Goal: Task Accomplishment & Management: Manage account settings

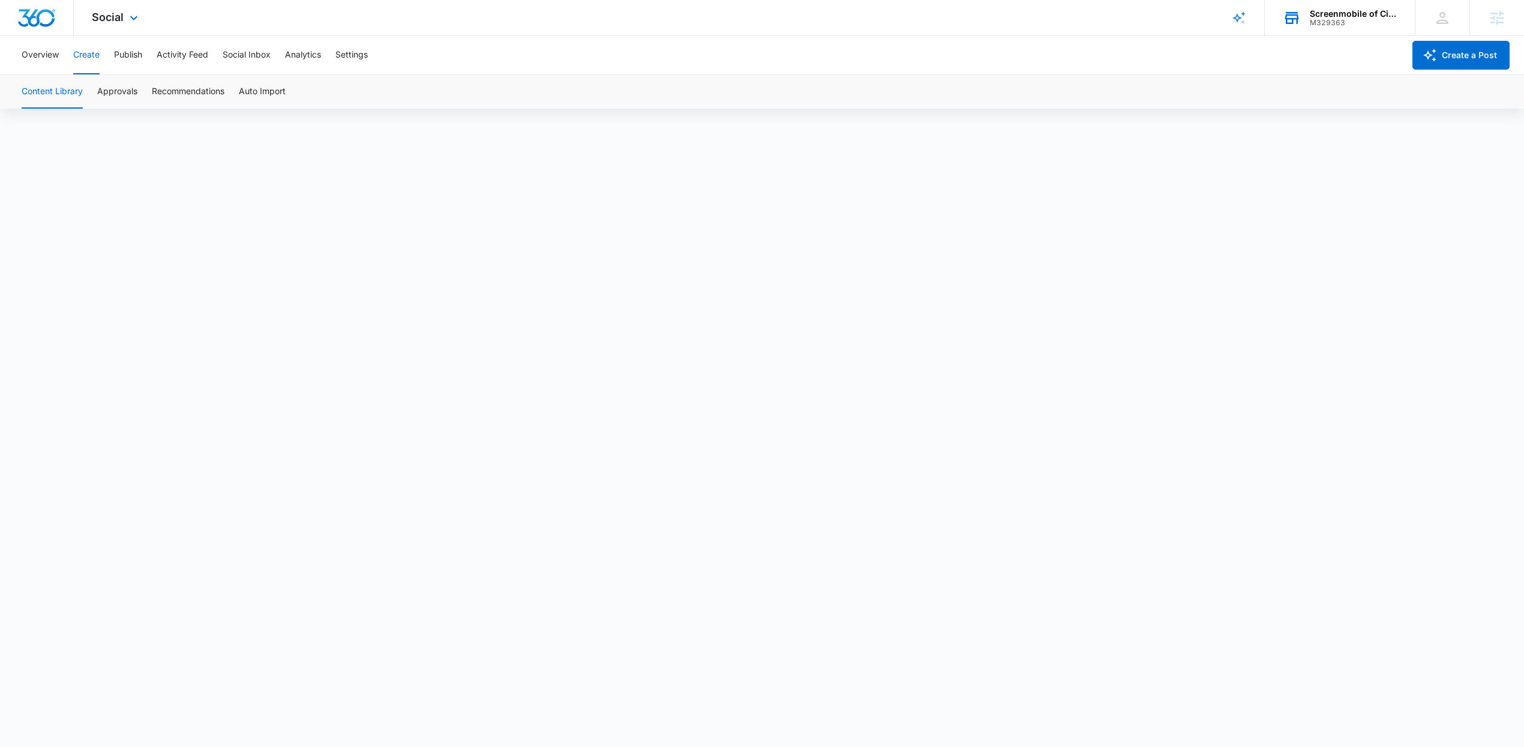
click at [1329, 19] on div "M329363" at bounding box center [1353, 23] width 88 height 8
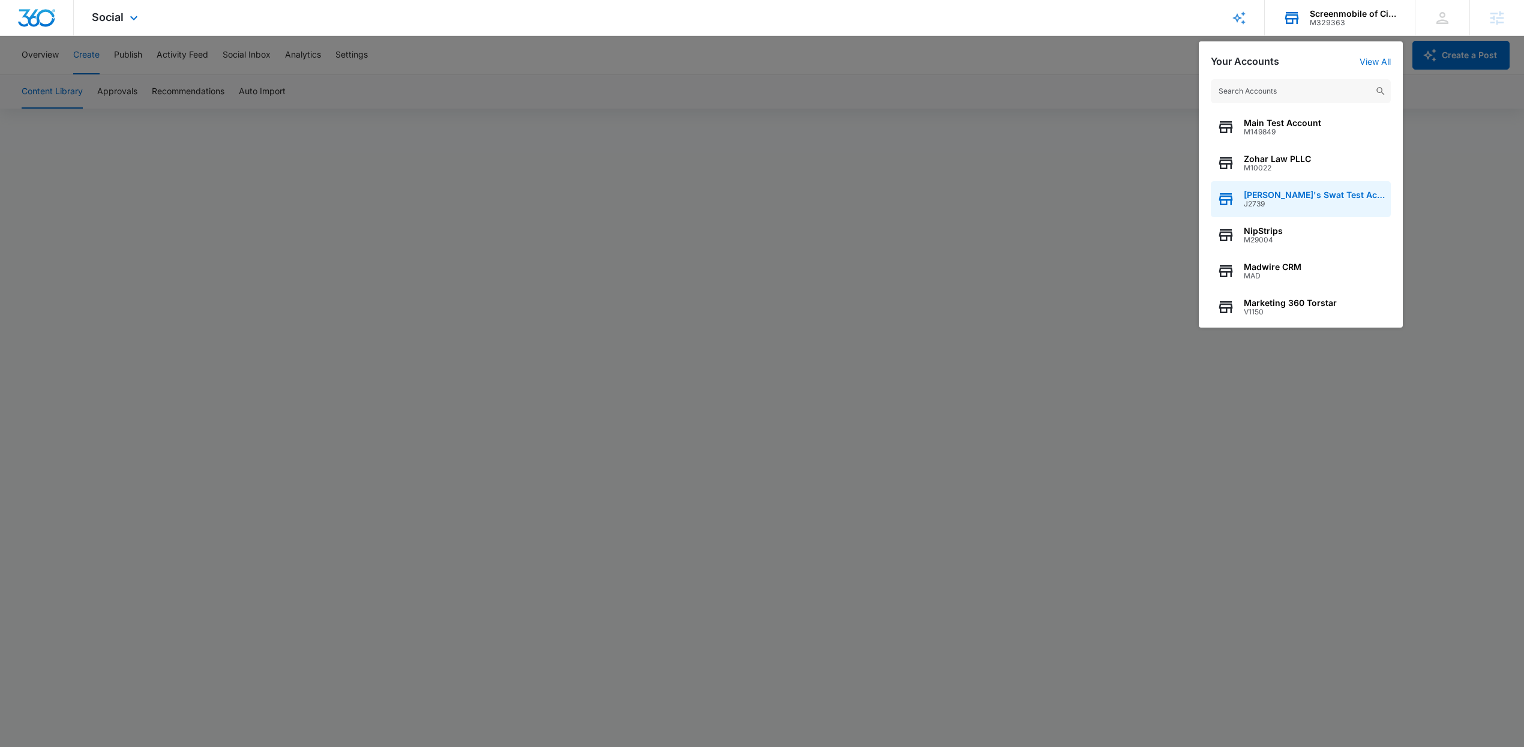
click at [1267, 196] on span "Andy's Swat Test Account" at bounding box center [1313, 195] width 141 height 10
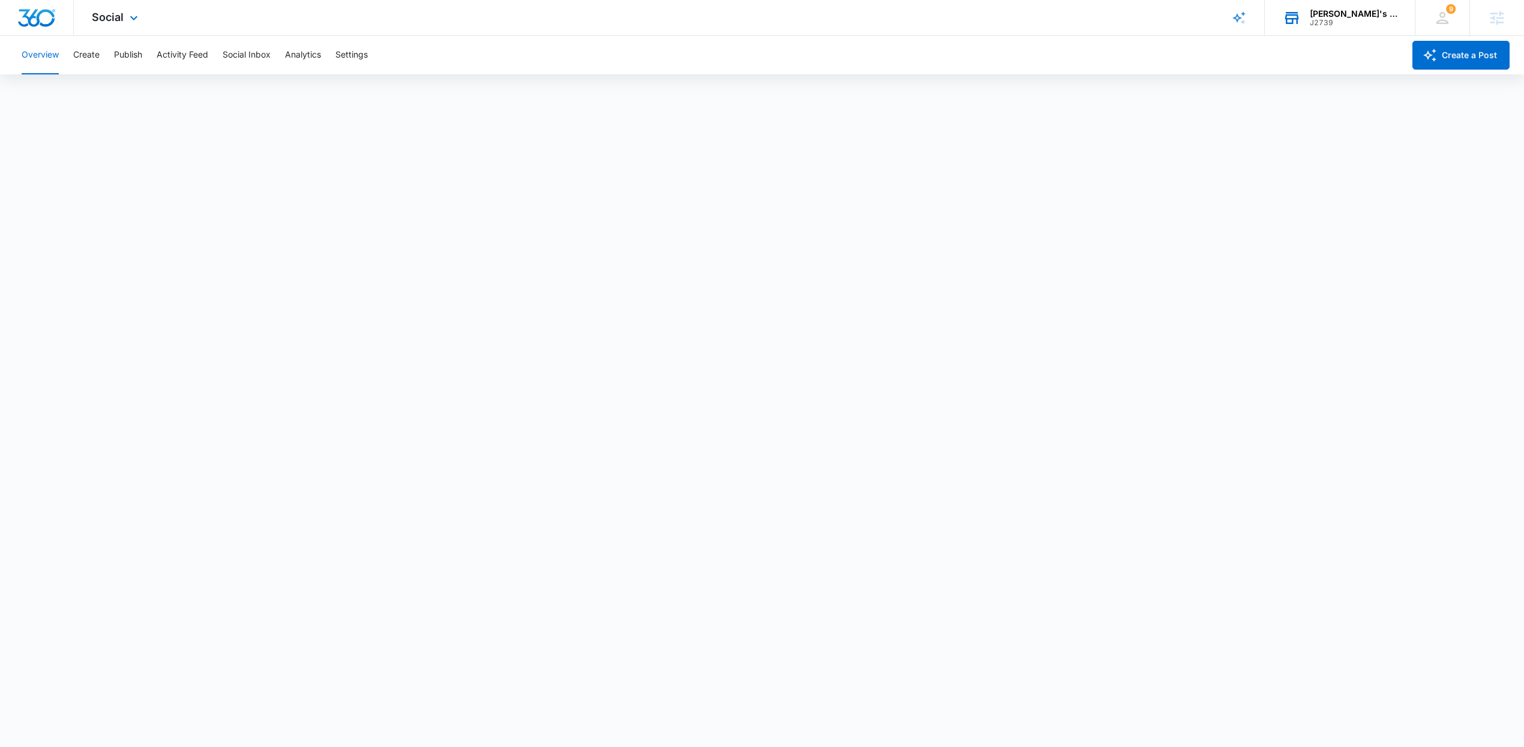
click at [116, 23] on div "Social Apps Reputation Websites Forms CRM Email Social Shop Payments POS Conten…" at bounding box center [116, 17] width 85 height 35
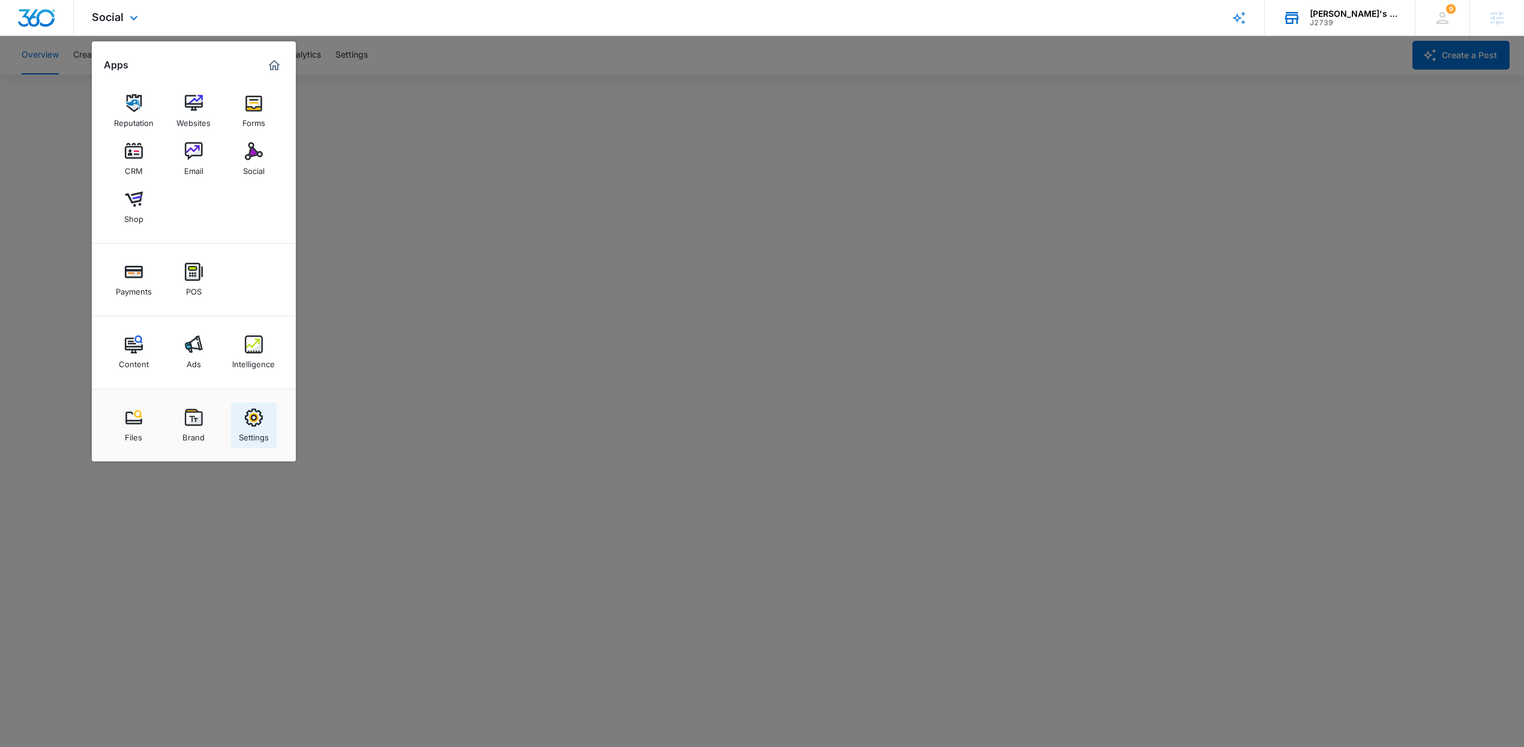
click at [267, 441] on div "Settings" at bounding box center [254, 434] width 30 height 16
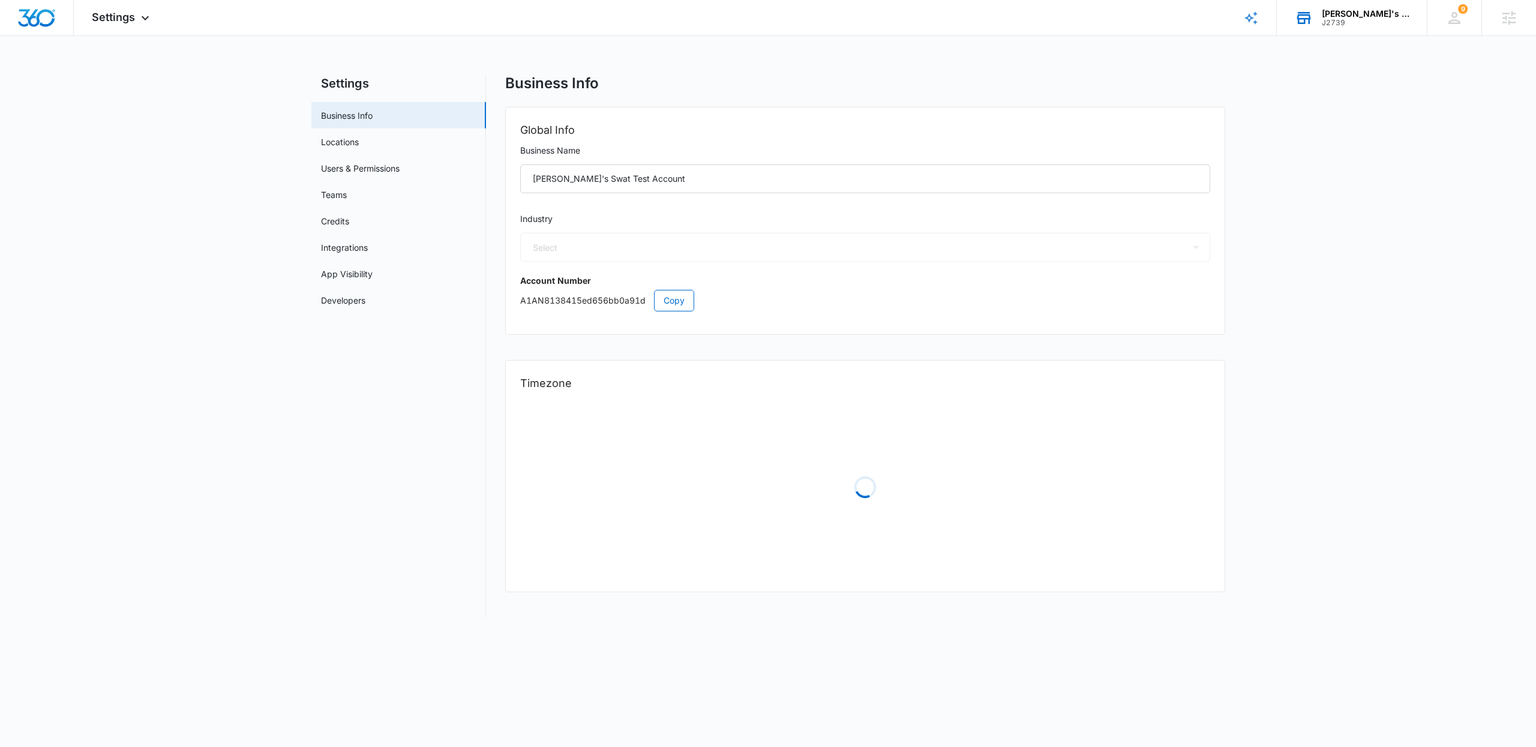
select select "33"
select select "US"
select select "America/Denver"
click at [364, 175] on link "Users & Permissions" at bounding box center [360, 168] width 79 height 13
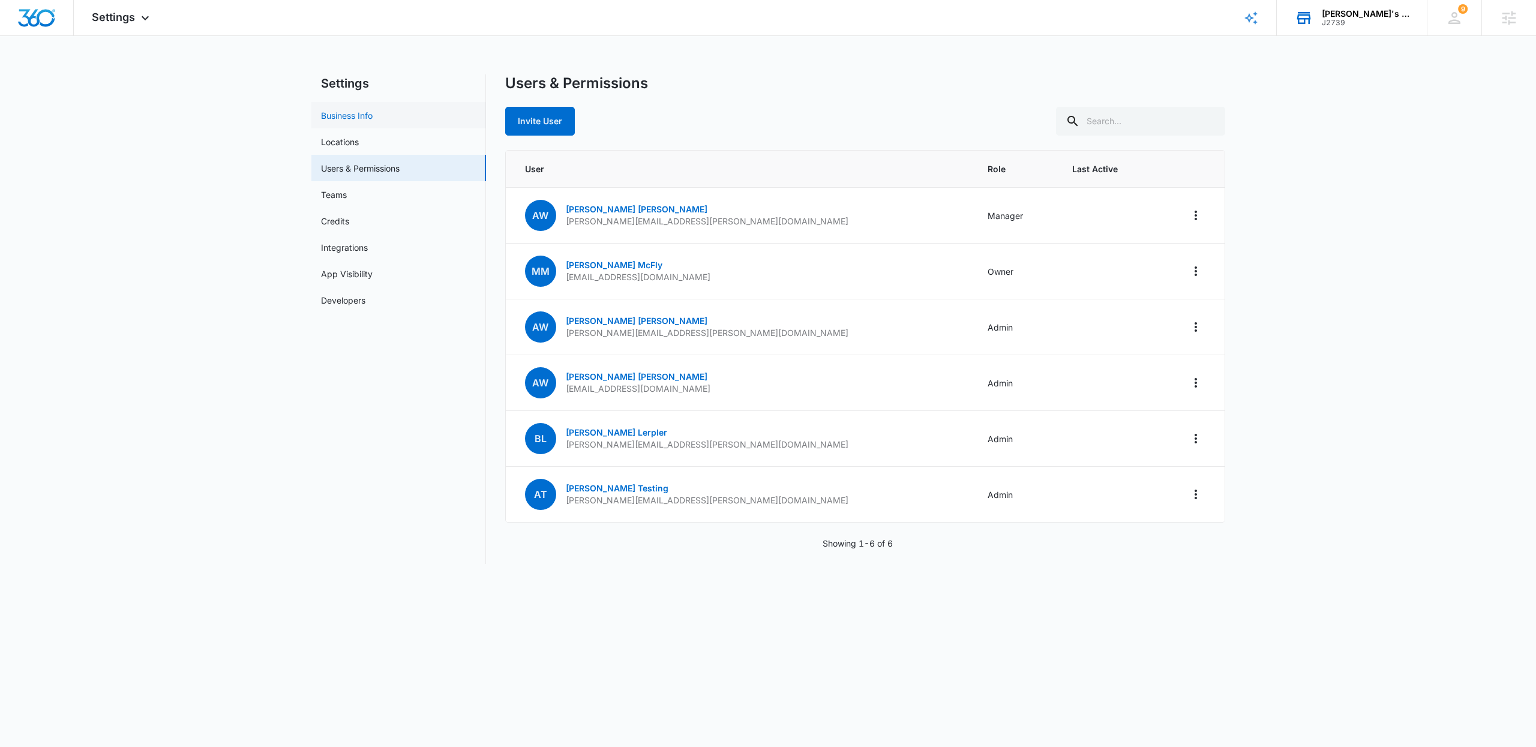
click at [343, 112] on link "Business Info" at bounding box center [347, 115] width 52 height 13
select select "33"
select select "US"
select select "America/Denver"
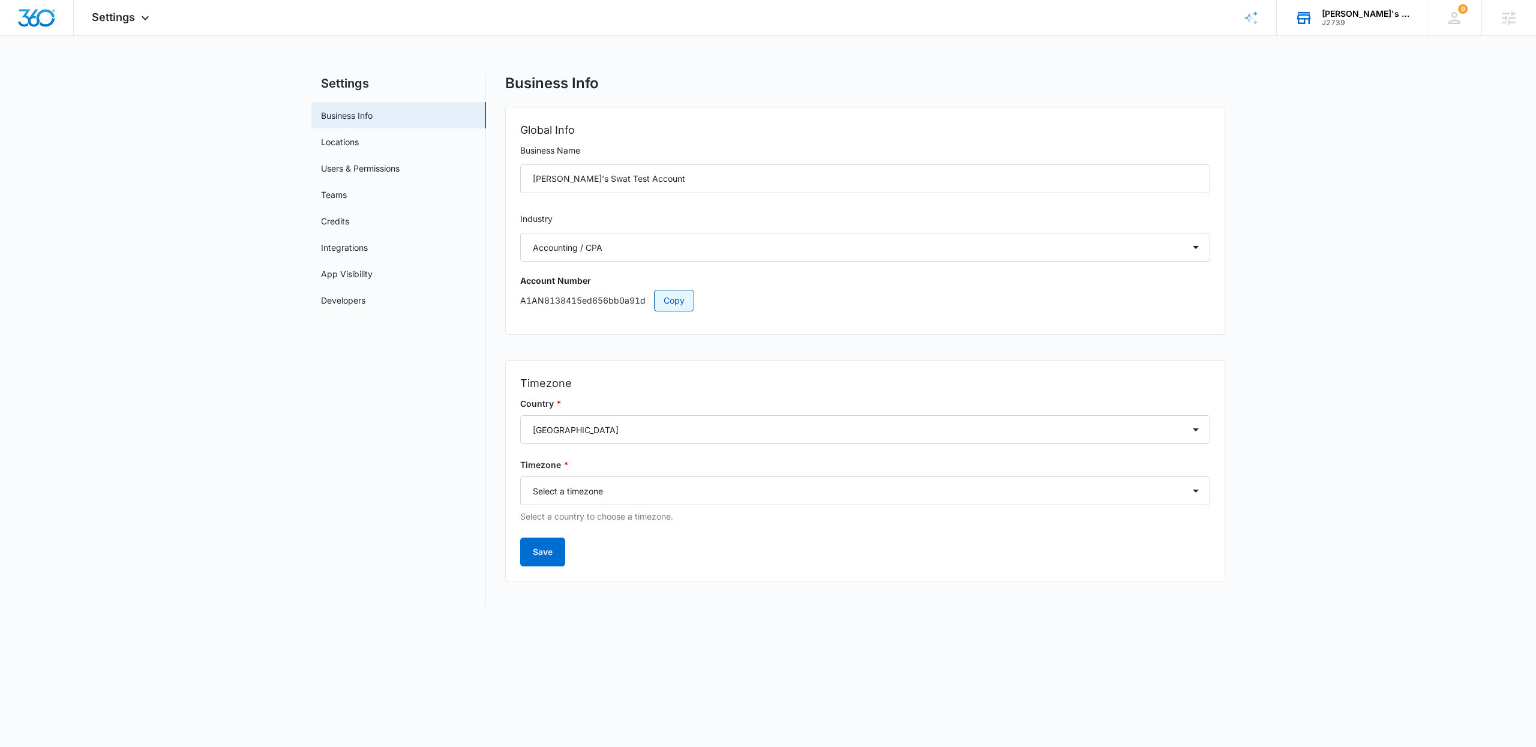
drag, startPoint x: 676, startPoint y: 295, endPoint x: 1365, endPoint y: 319, distance: 689.6
click at [677, 295] on span "Copy" at bounding box center [673, 300] width 21 height 13
click at [347, 169] on link "Users & Permissions" at bounding box center [360, 168] width 79 height 13
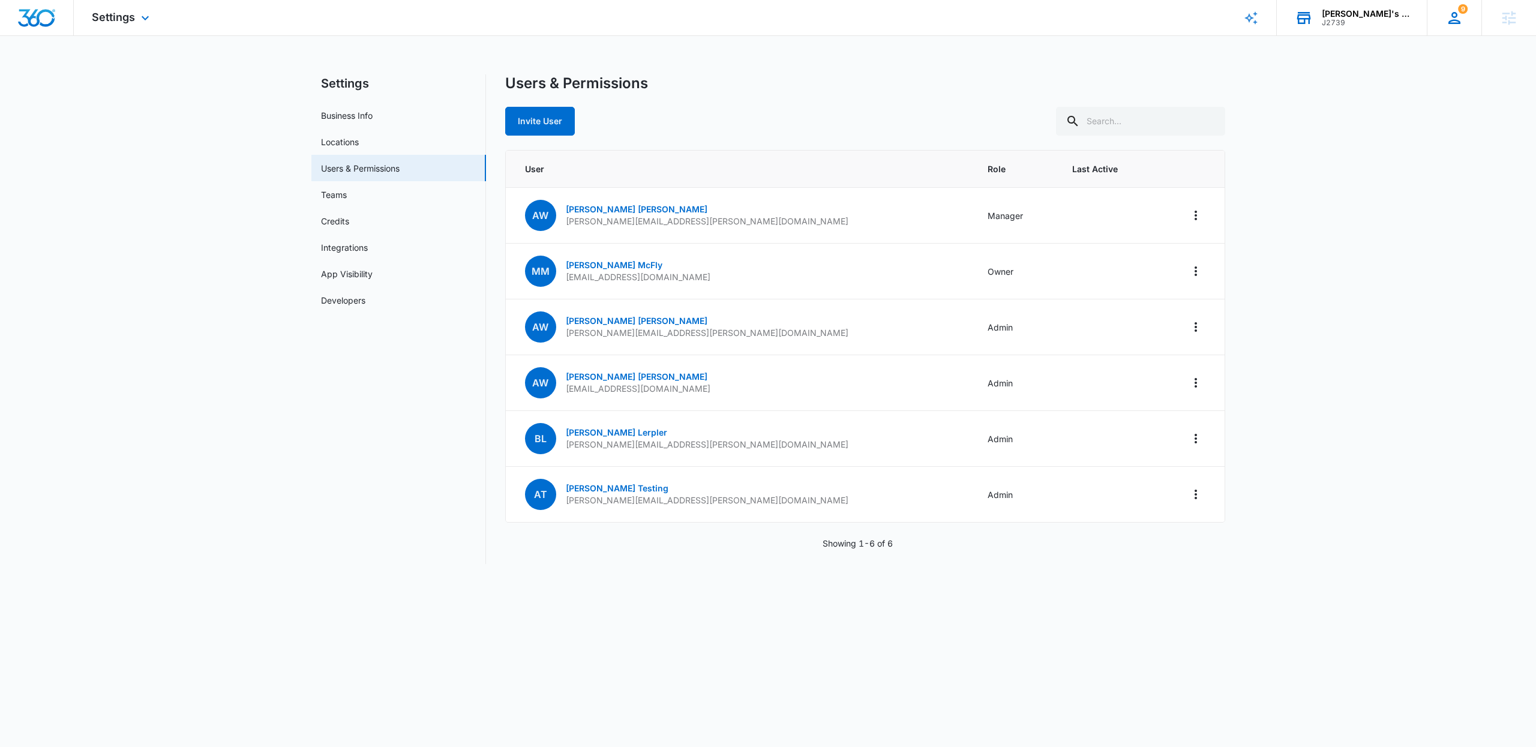
click at [1448, 26] on icon at bounding box center [1454, 18] width 18 height 18
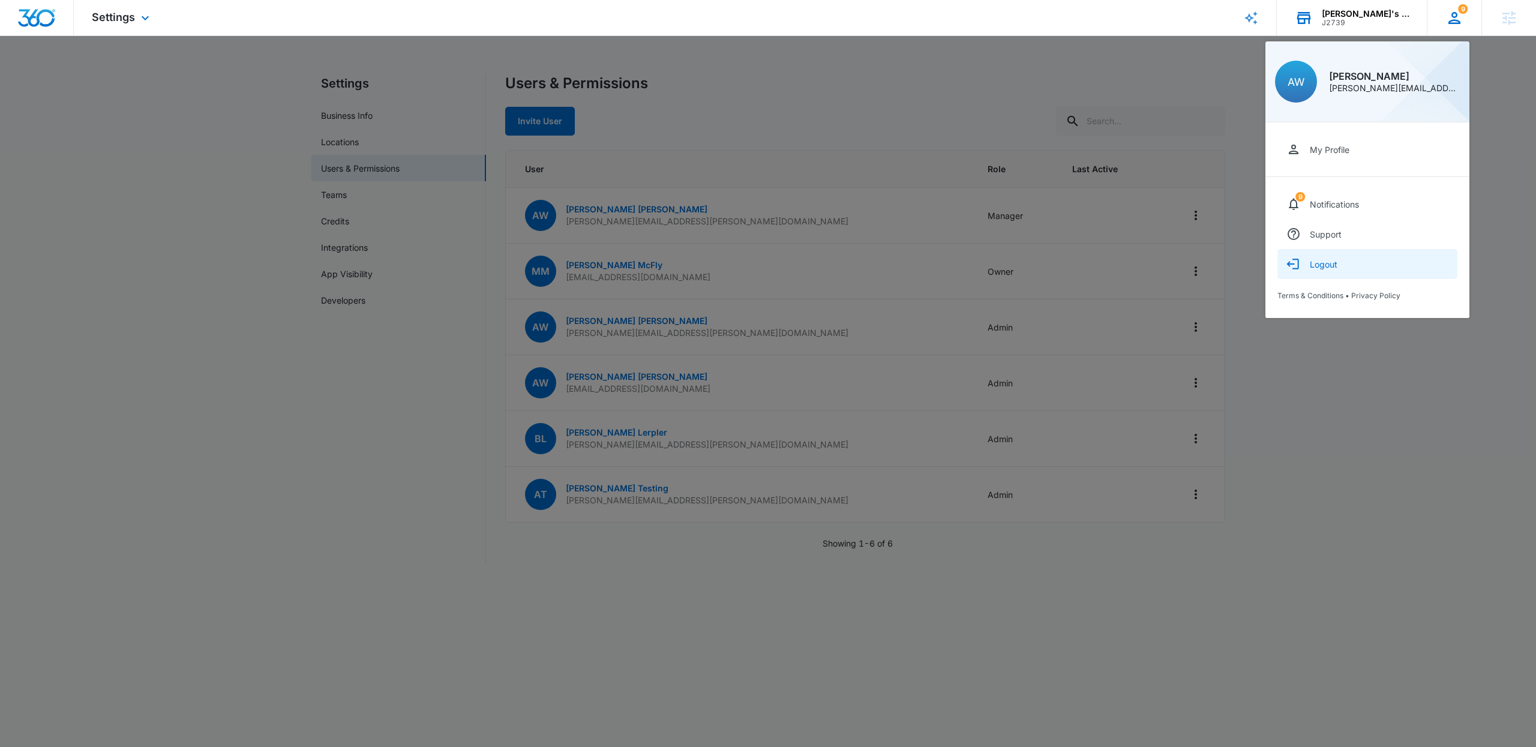
click at [1335, 270] on button "Logout" at bounding box center [1367, 264] width 180 height 30
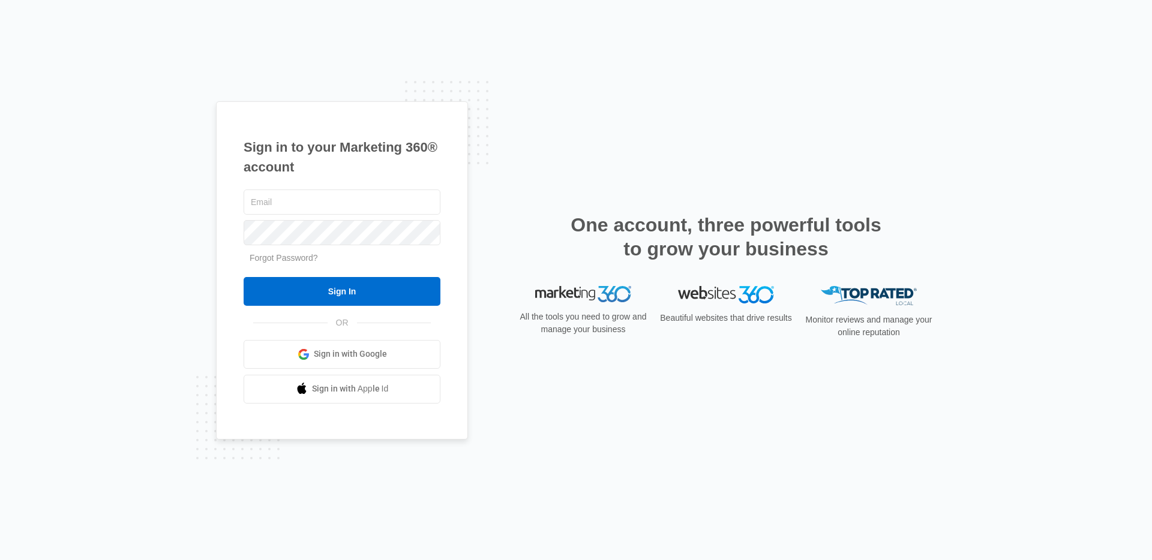
type input "[PERSON_NAME][EMAIL_ADDRESS][PERSON_NAME][DOMAIN_NAME]"
click at [359, 361] on link "Sign in with Google" at bounding box center [342, 354] width 197 height 29
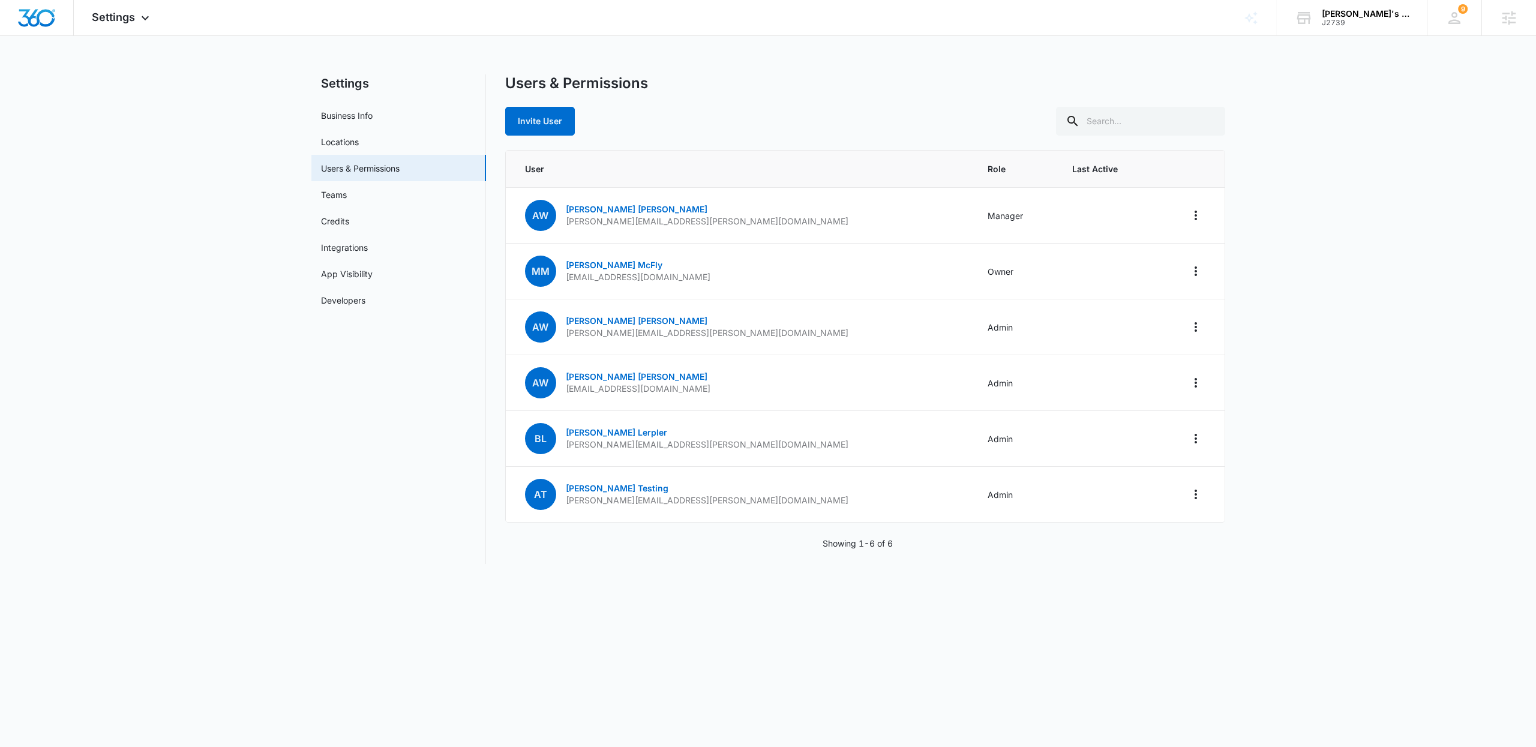
click at [423, 472] on nav "Settings Business Info Locations Users & Permissions Teams Credits Integrations…" at bounding box center [398, 318] width 175 height 489
click at [1462, 22] on icon at bounding box center [1454, 18] width 18 height 18
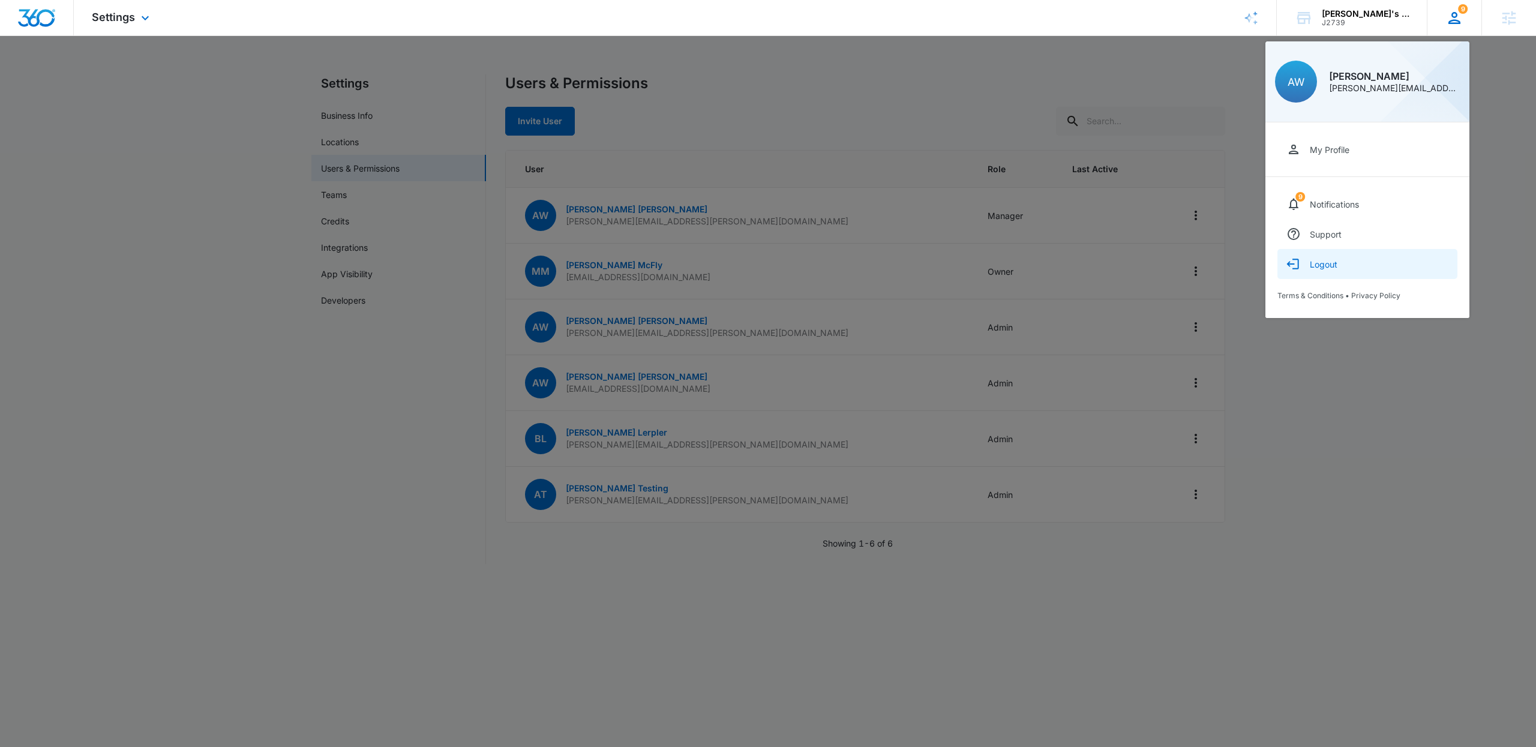
click at [1323, 264] on div "Logout" at bounding box center [1323, 264] width 28 height 10
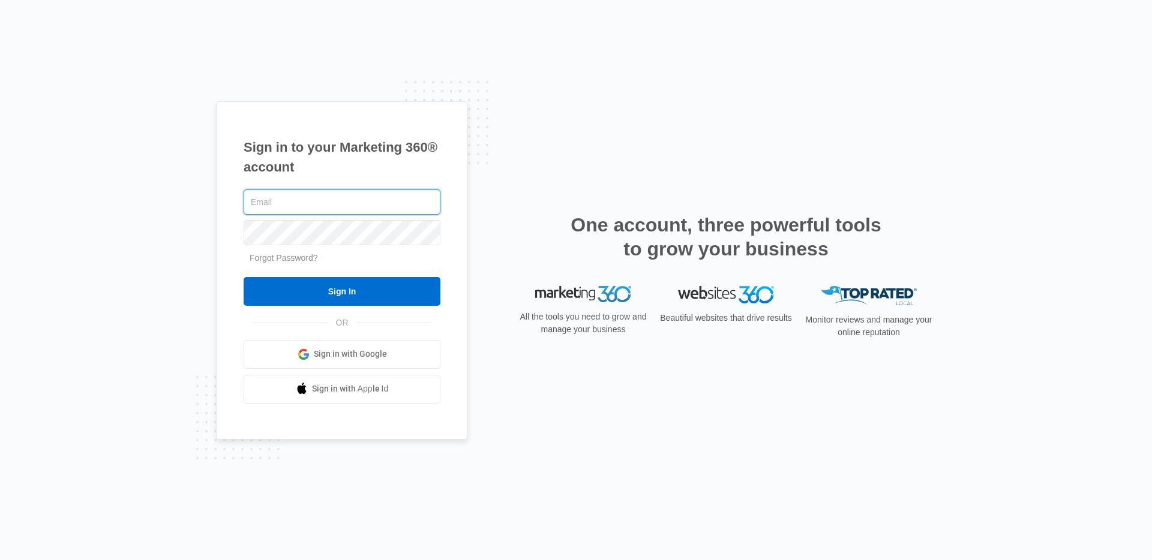
type input "andy.wilczek@madwire.com"
click at [332, 353] on span "Sign in with Google" at bounding box center [350, 354] width 73 height 13
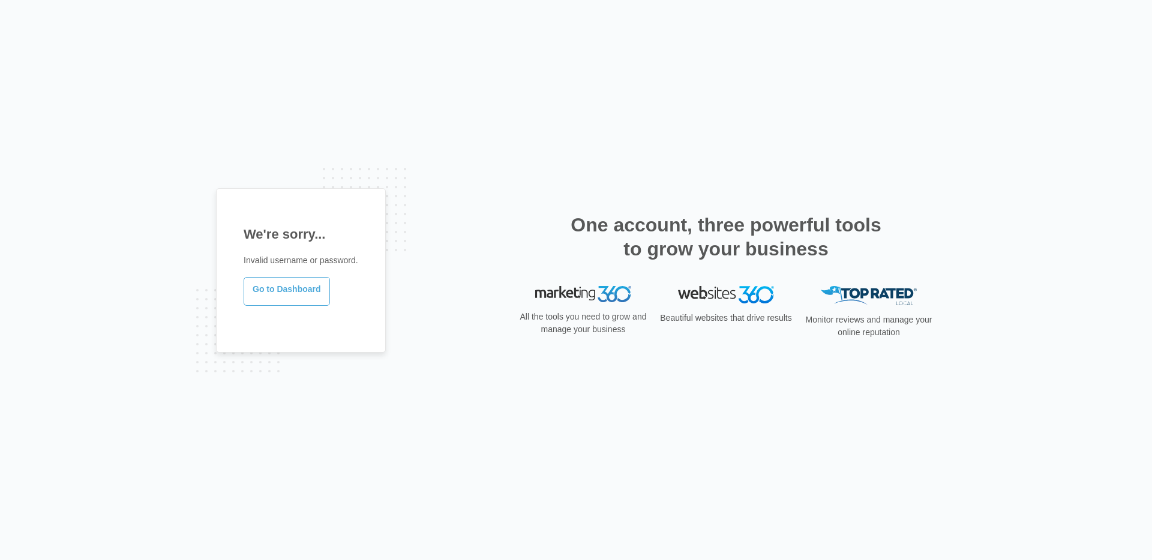
click at [280, 293] on link "Go to Dashboard" at bounding box center [287, 291] width 86 height 29
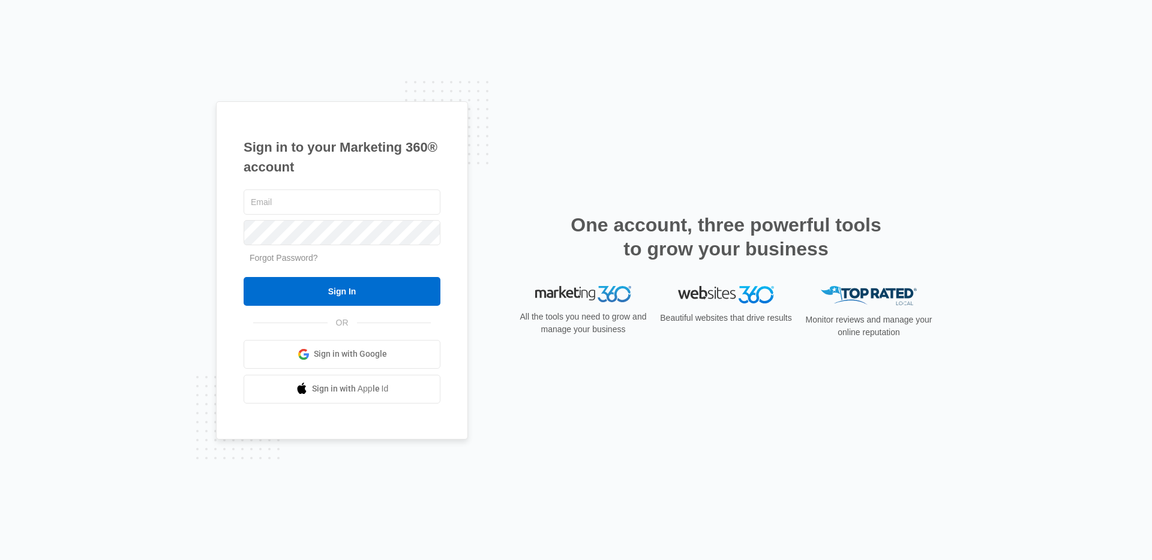
type input "[PERSON_NAME][EMAIL_ADDRESS][PERSON_NAME][DOMAIN_NAME]"
click at [341, 356] on span "Sign in with Google" at bounding box center [350, 354] width 73 height 13
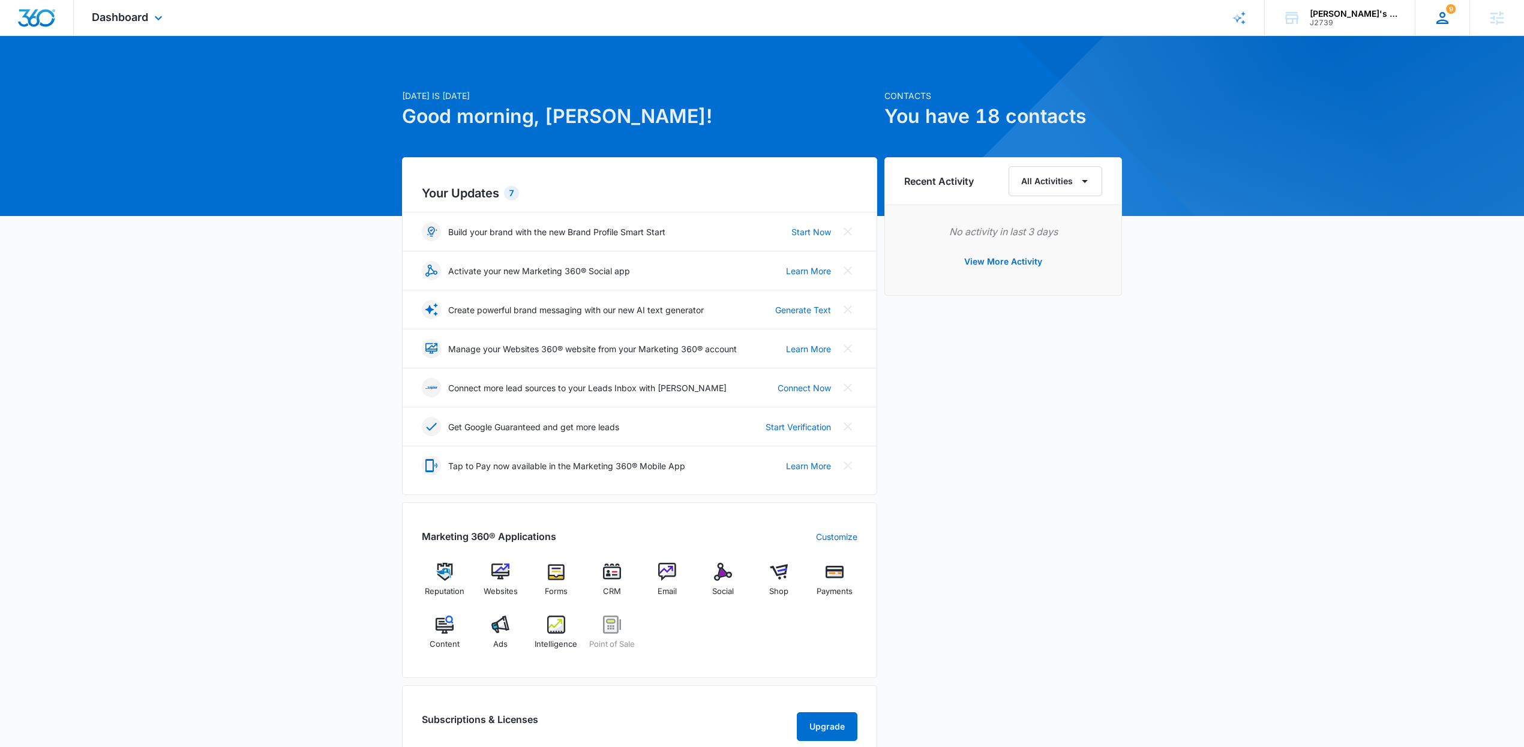
click at [1446, 28] on div "9 AW Andrew Wilczek andy.wilczek@madwire.com My Profile 9 Notifications Support…" at bounding box center [1441, 17] width 55 height 35
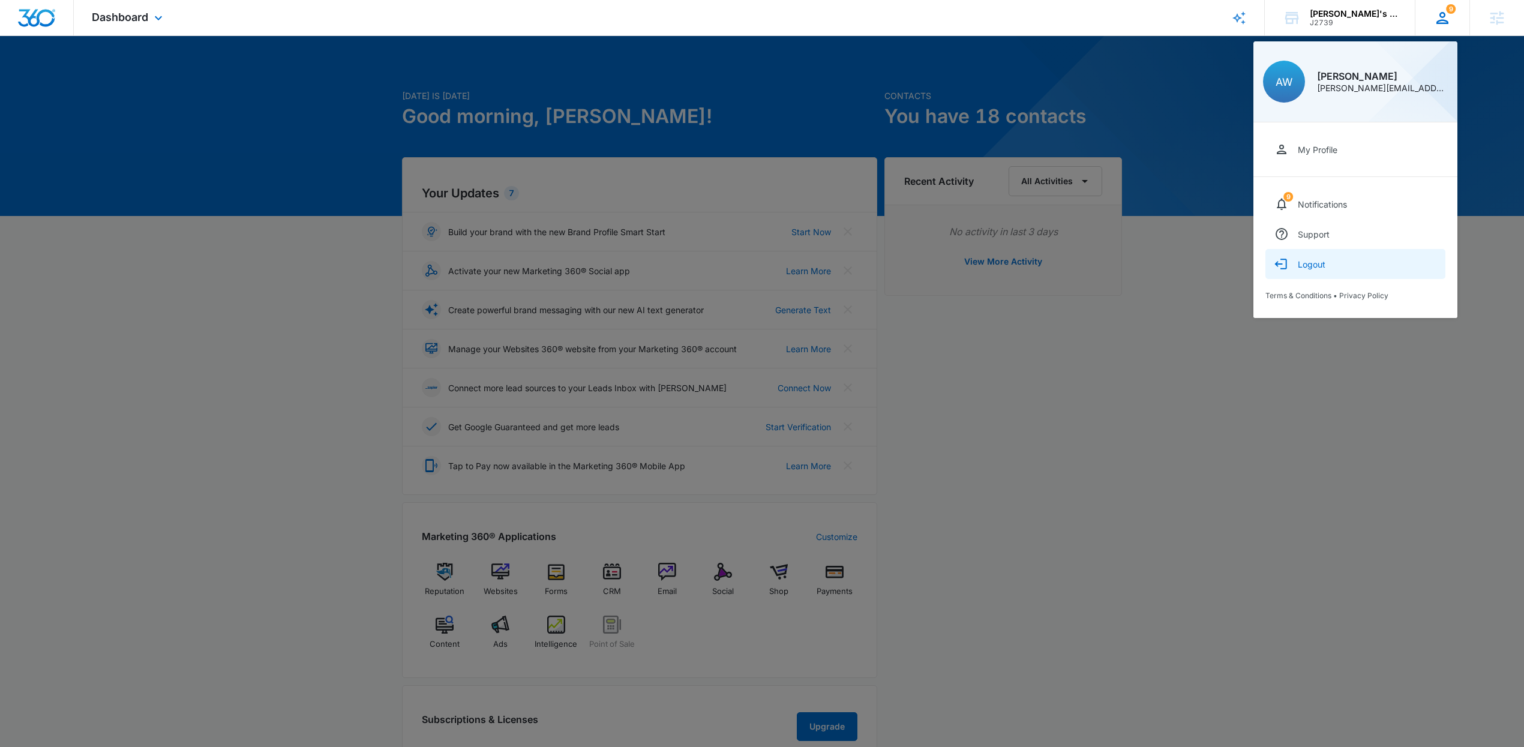
click at [1306, 260] on div "Logout" at bounding box center [1311, 264] width 28 height 10
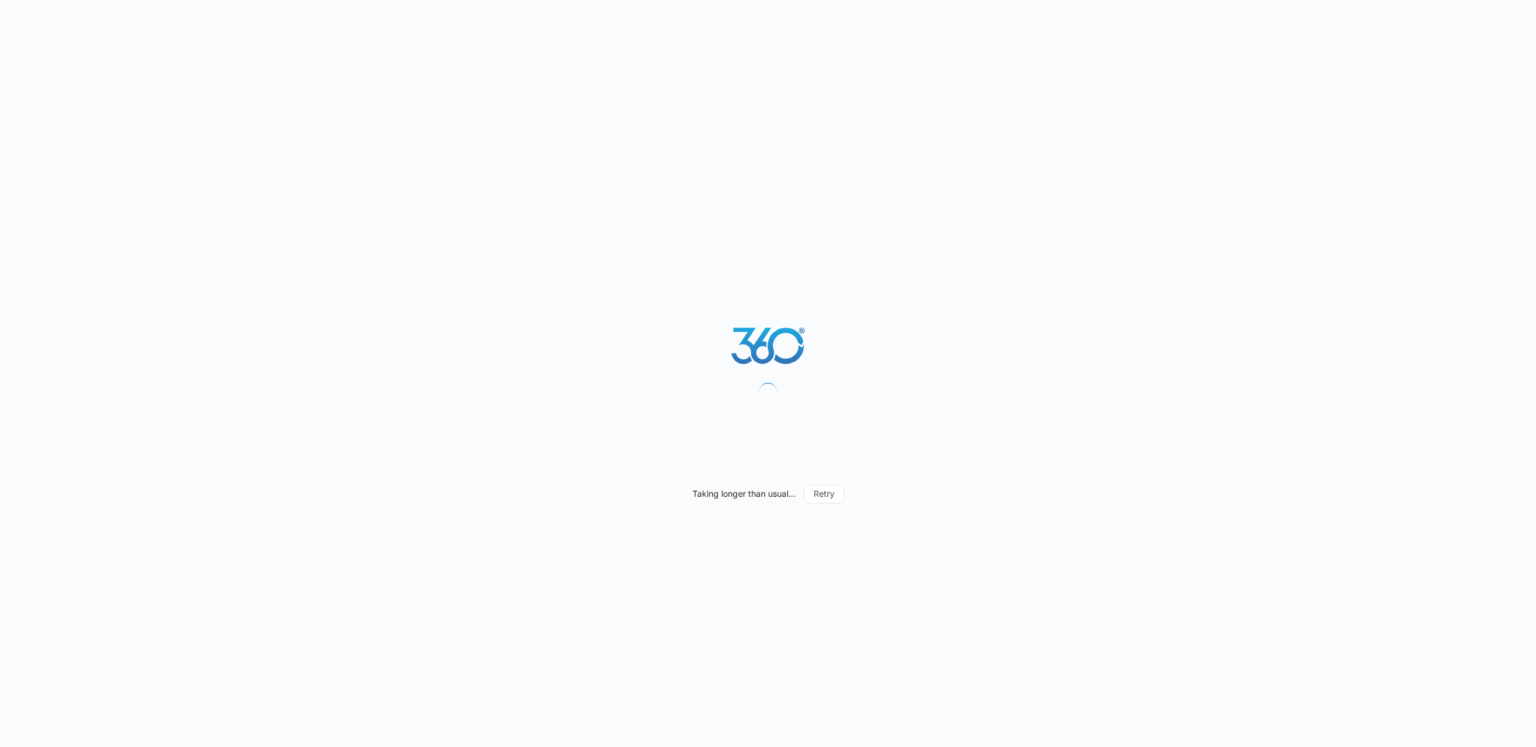
click at [1320, 263] on div "Taking longer than usual... Retry" at bounding box center [768, 373] width 1536 height 747
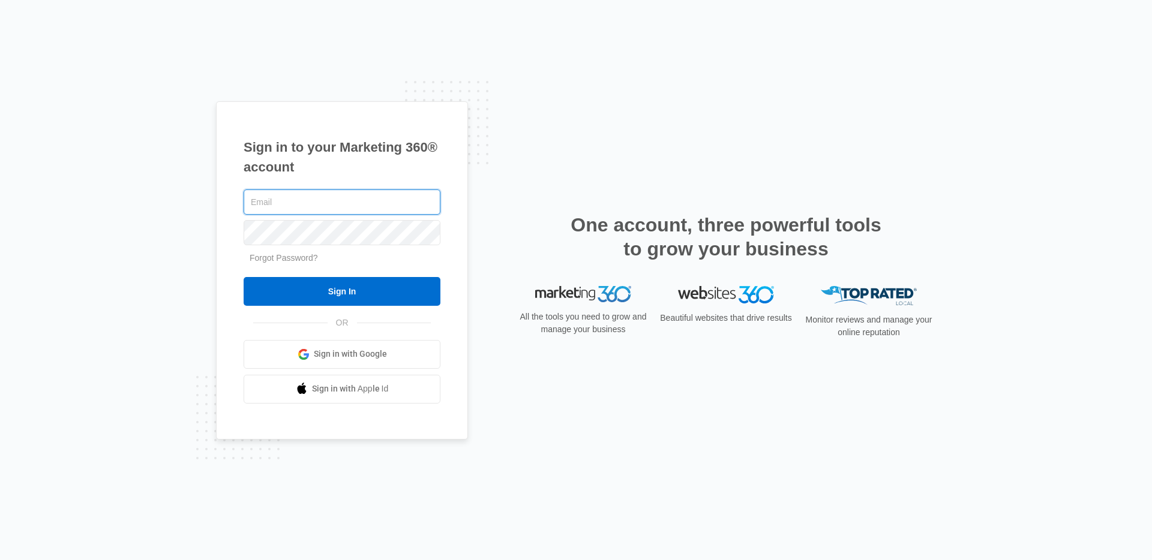
type input "[PERSON_NAME][EMAIL_ADDRESS][PERSON_NAME][DOMAIN_NAME]"
click at [310, 365] on link "Sign in with Google" at bounding box center [342, 354] width 197 height 29
type input "[PERSON_NAME][EMAIL_ADDRESS][PERSON_NAME][DOMAIN_NAME]"
click at [500, 196] on div "Sign in to your Marketing 360® account andy.wilczek@madwire.com Forgot Password…" at bounding box center [576, 280] width 720 height 358
click at [492, 421] on div "Sign in to your Marketing 360® account andy.wilczek@madwire.com Forgot Password…" at bounding box center [576, 280] width 720 height 358
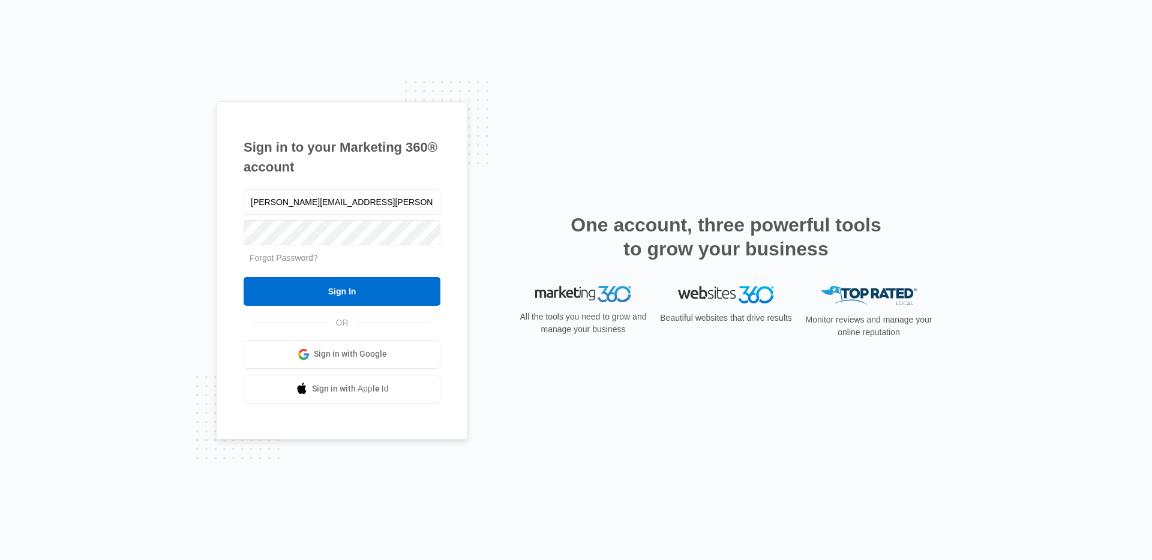
drag, startPoint x: 524, startPoint y: 153, endPoint x: 521, endPoint y: 166, distance: 12.8
click at [524, 153] on div "Sign in to your Marketing 360® account andy.wilczek@madwire.com Forgot Password…" at bounding box center [576, 280] width 720 height 358
click at [632, 225] on h2 "One account, three powerful tools to grow your business" at bounding box center [726, 237] width 318 height 48
click at [457, 198] on div "Sign in to your Marketing 360® account andy.wilczek@madwire.com Forgot Password…" at bounding box center [342, 270] width 252 height 338
click at [503, 196] on div "Sign in to your Marketing 360® account andy.wilczek@madwire.com Forgot Password…" at bounding box center [576, 280] width 720 height 358
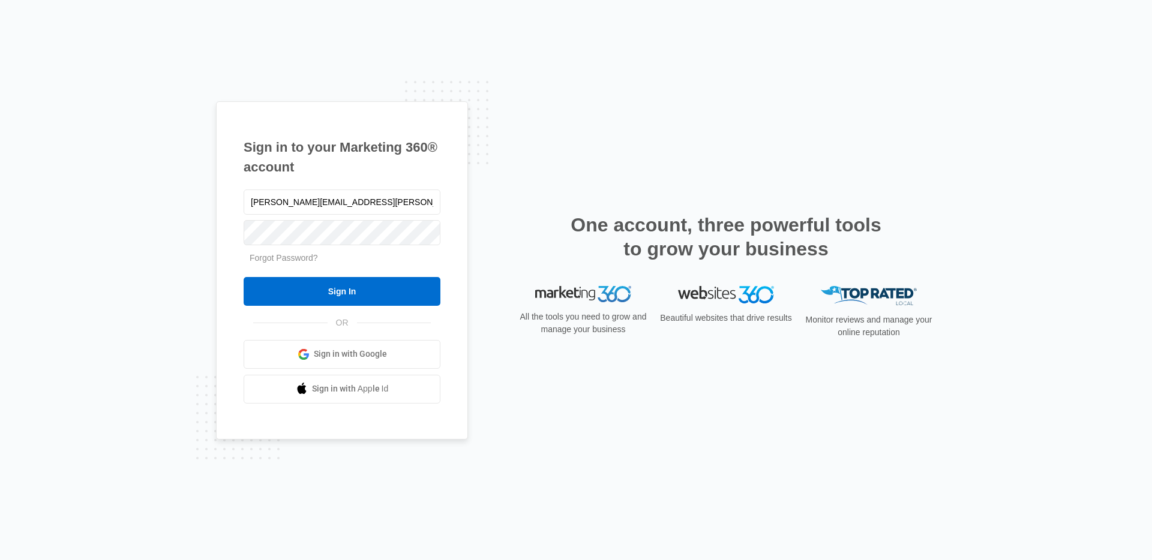
click at [479, 310] on div "Sign in to your Marketing 360® account andy.wilczek@madwire.com Forgot Password…" at bounding box center [576, 280] width 720 height 358
click at [447, 351] on div "Sign in to your Marketing 360® account andy.wilczek@madwire.com Forgot Password…" at bounding box center [342, 270] width 252 height 338
click at [518, 215] on div "One account, three powerful tools to grow your business" at bounding box center [726, 249] width 420 height 73
click at [358, 352] on span "Sign in with Google" at bounding box center [350, 354] width 73 height 13
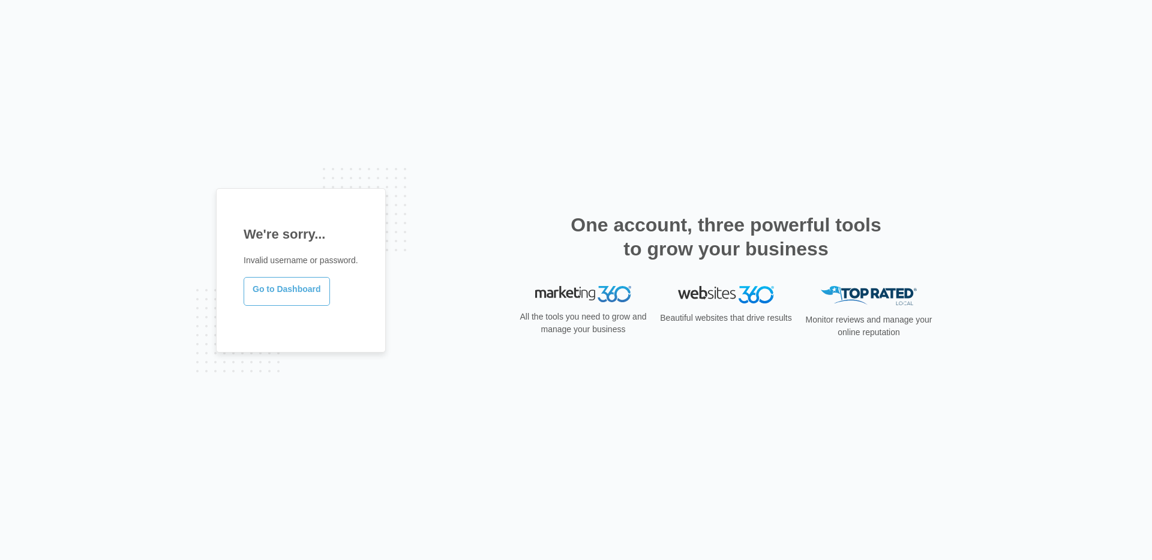
click at [277, 297] on link "Go to Dashboard" at bounding box center [287, 291] width 86 height 29
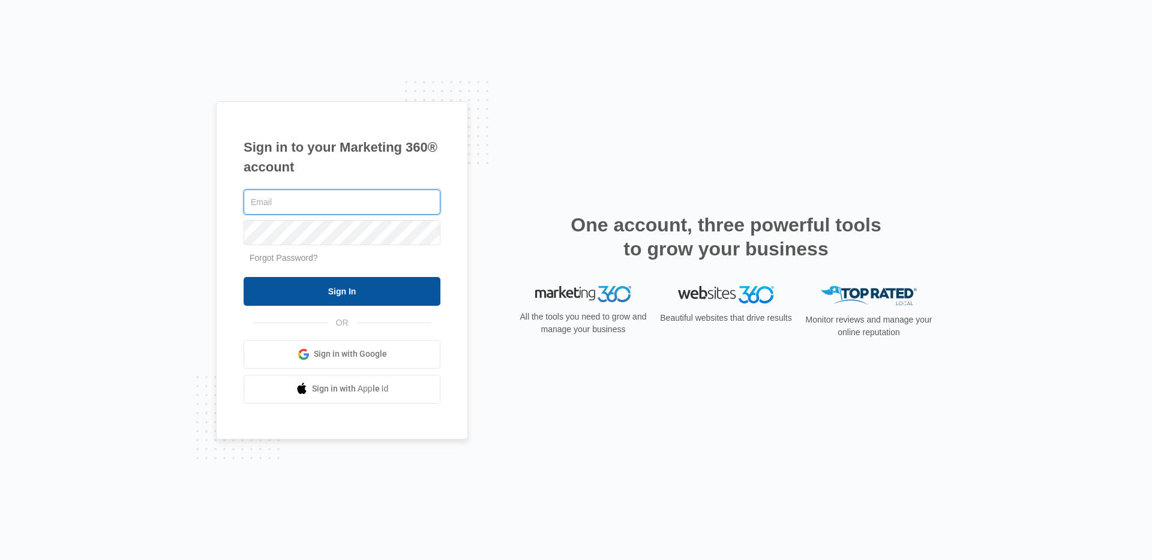
type input "[PERSON_NAME][EMAIL_ADDRESS][PERSON_NAME][DOMAIN_NAME]"
click at [359, 293] on input "Sign In" at bounding box center [342, 291] width 197 height 29
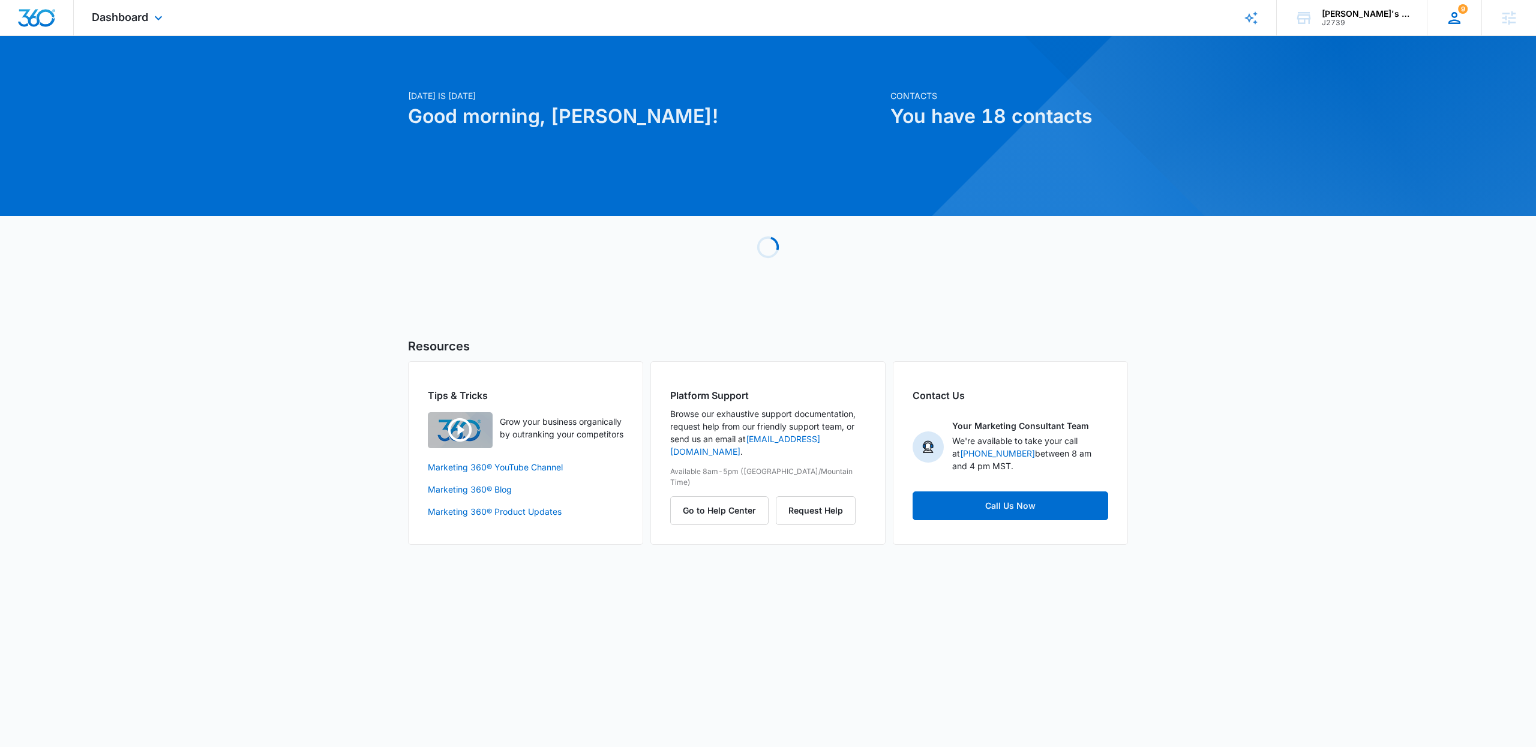
click at [1449, 21] on icon at bounding box center [1454, 18] width 12 height 12
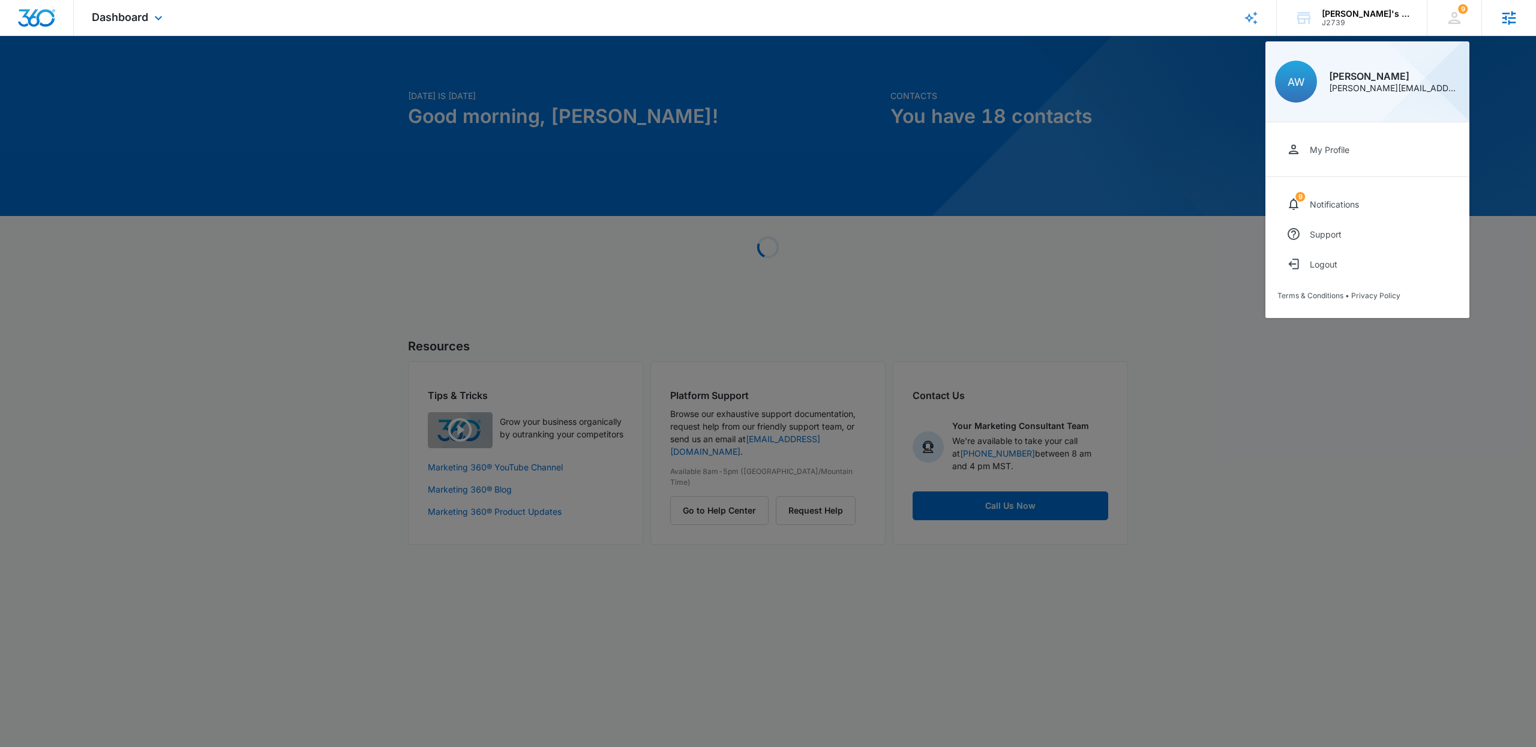
click at [1505, 20] on icon at bounding box center [1509, 18] width 18 height 18
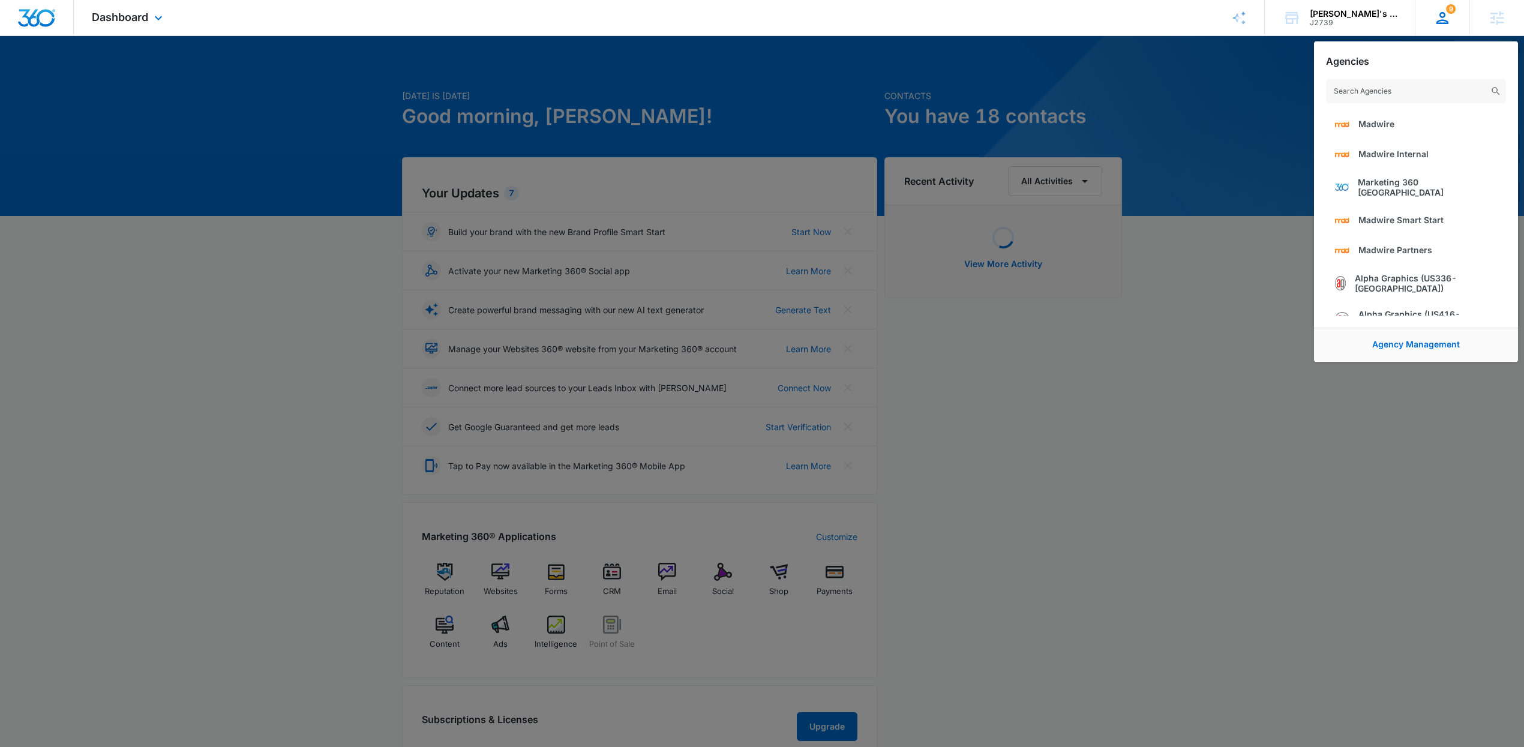
click at [1446, 22] on icon at bounding box center [1442, 18] width 12 height 12
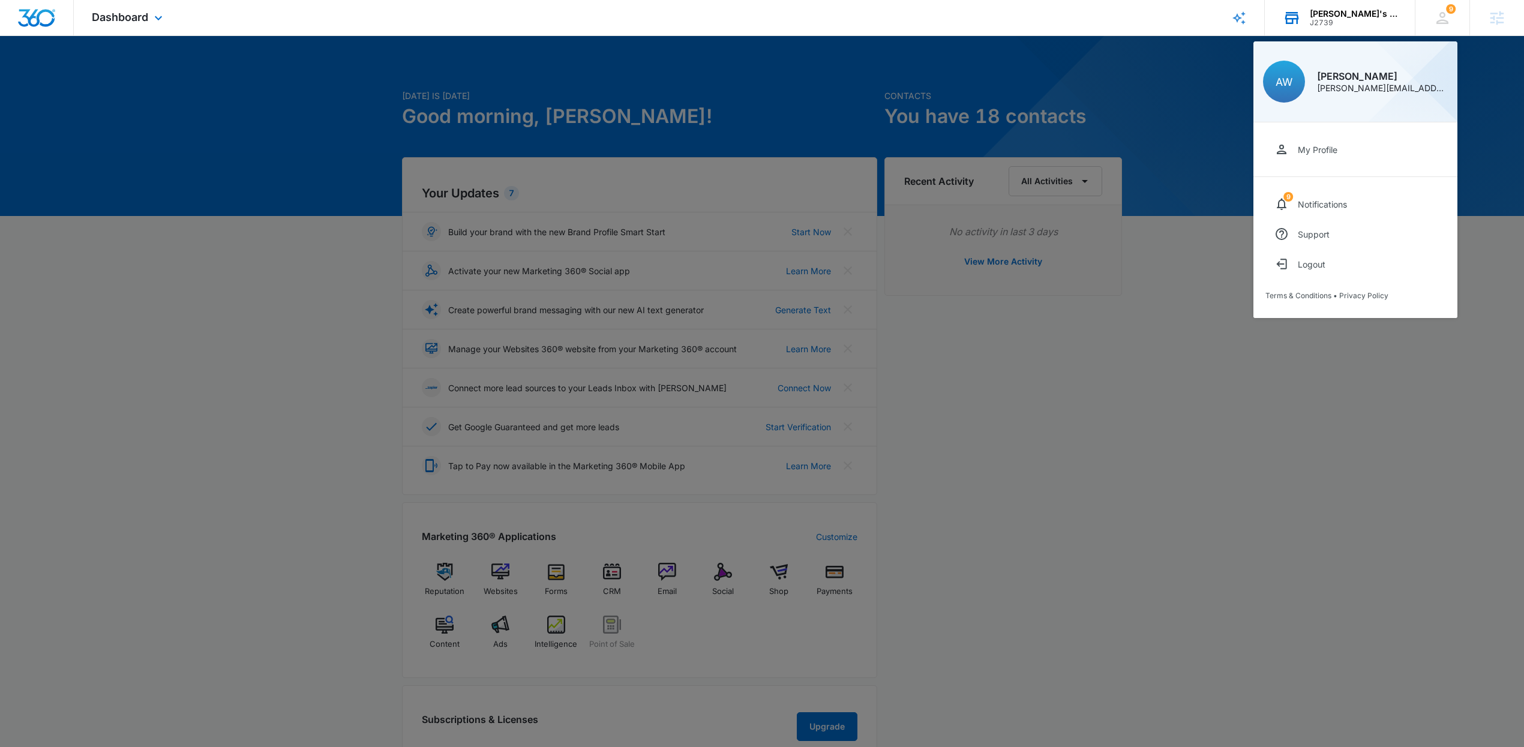
click at [1344, 20] on div "J2739" at bounding box center [1353, 23] width 88 height 8
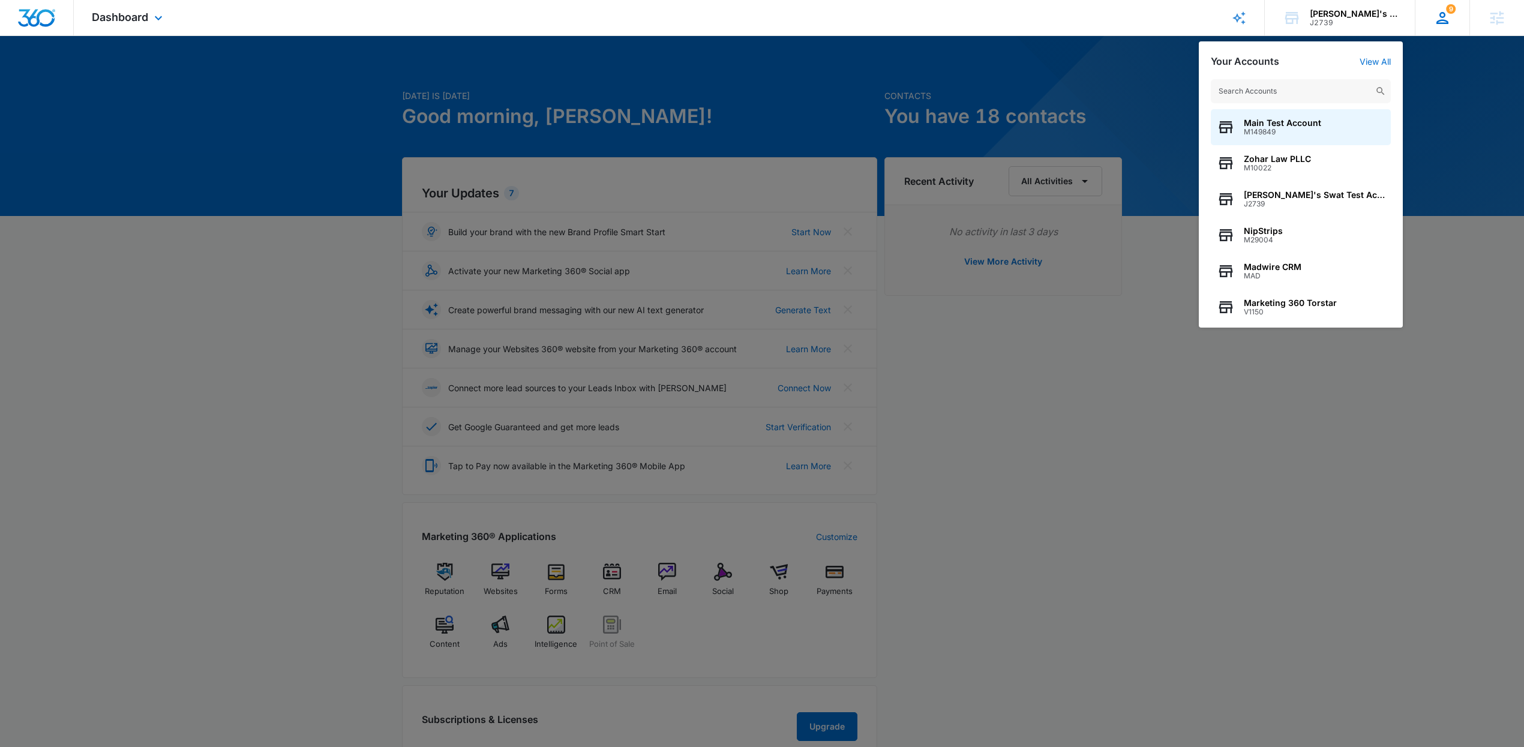
click at [1443, 19] on icon at bounding box center [1442, 18] width 12 height 12
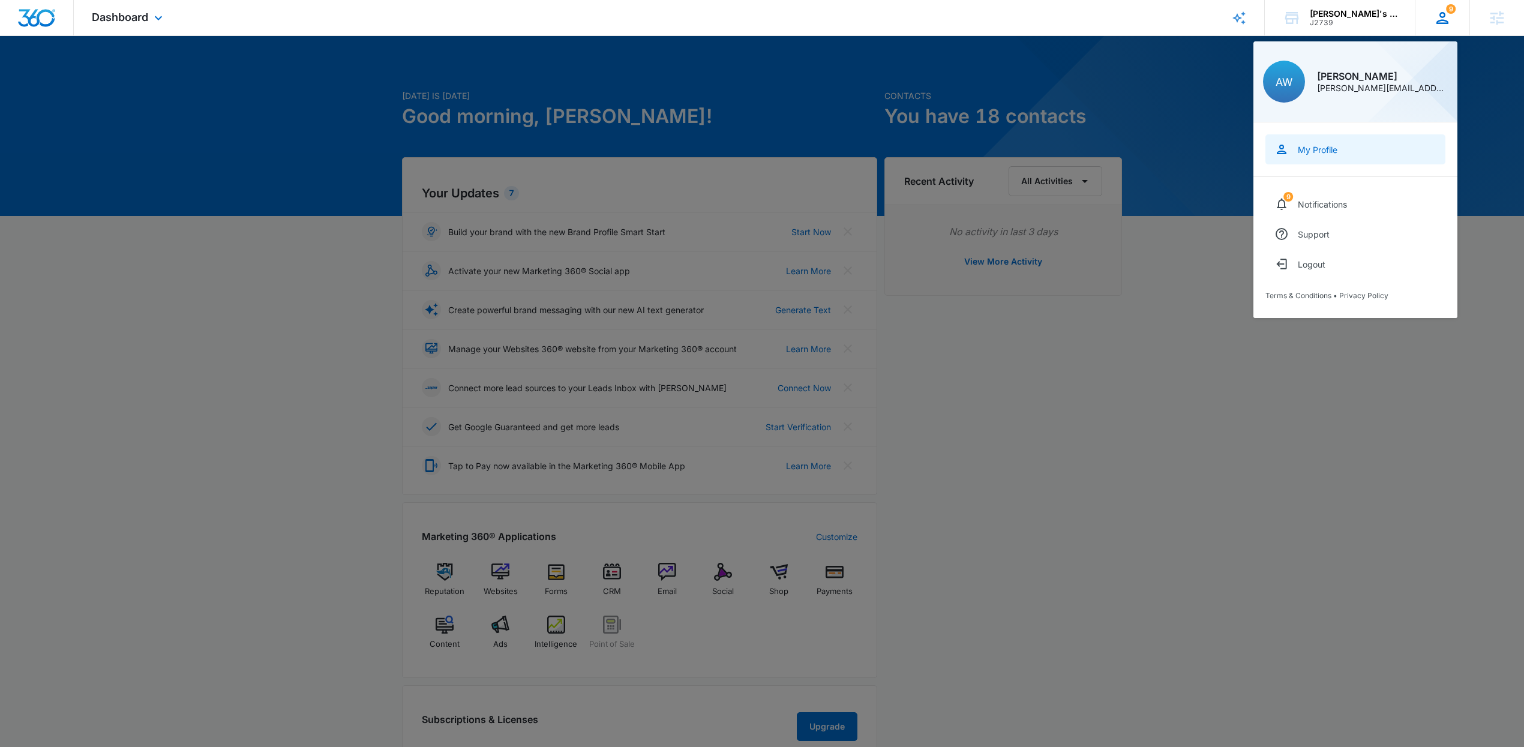
click at [1341, 154] on link "My Profile" at bounding box center [1355, 149] width 180 height 30
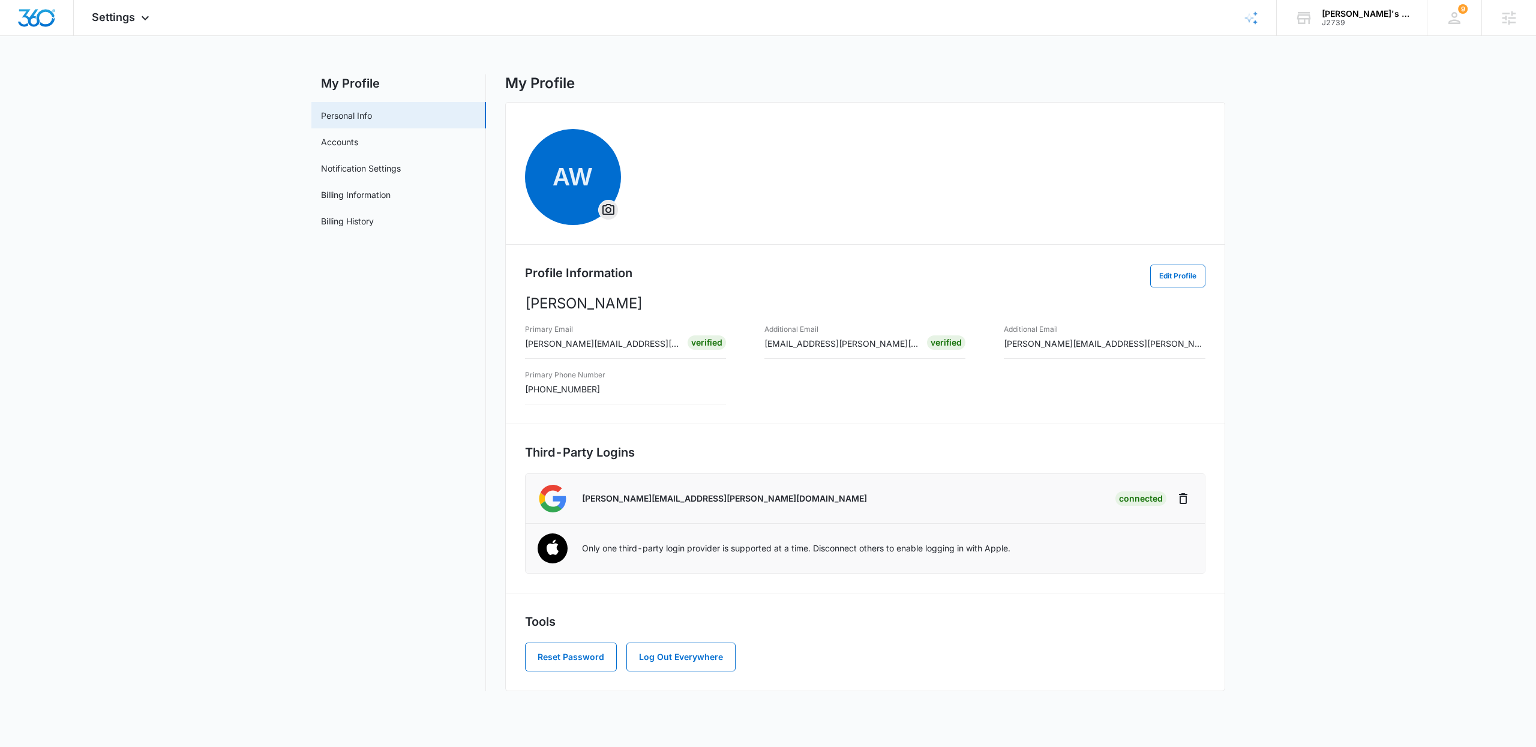
click at [1320, 456] on main "My Profile Personal Info Accounts Notification Settings Billing Information Bil…" at bounding box center [768, 389] width 1536 height 631
click at [1357, 23] on div "J2739" at bounding box center [1365, 23] width 88 height 8
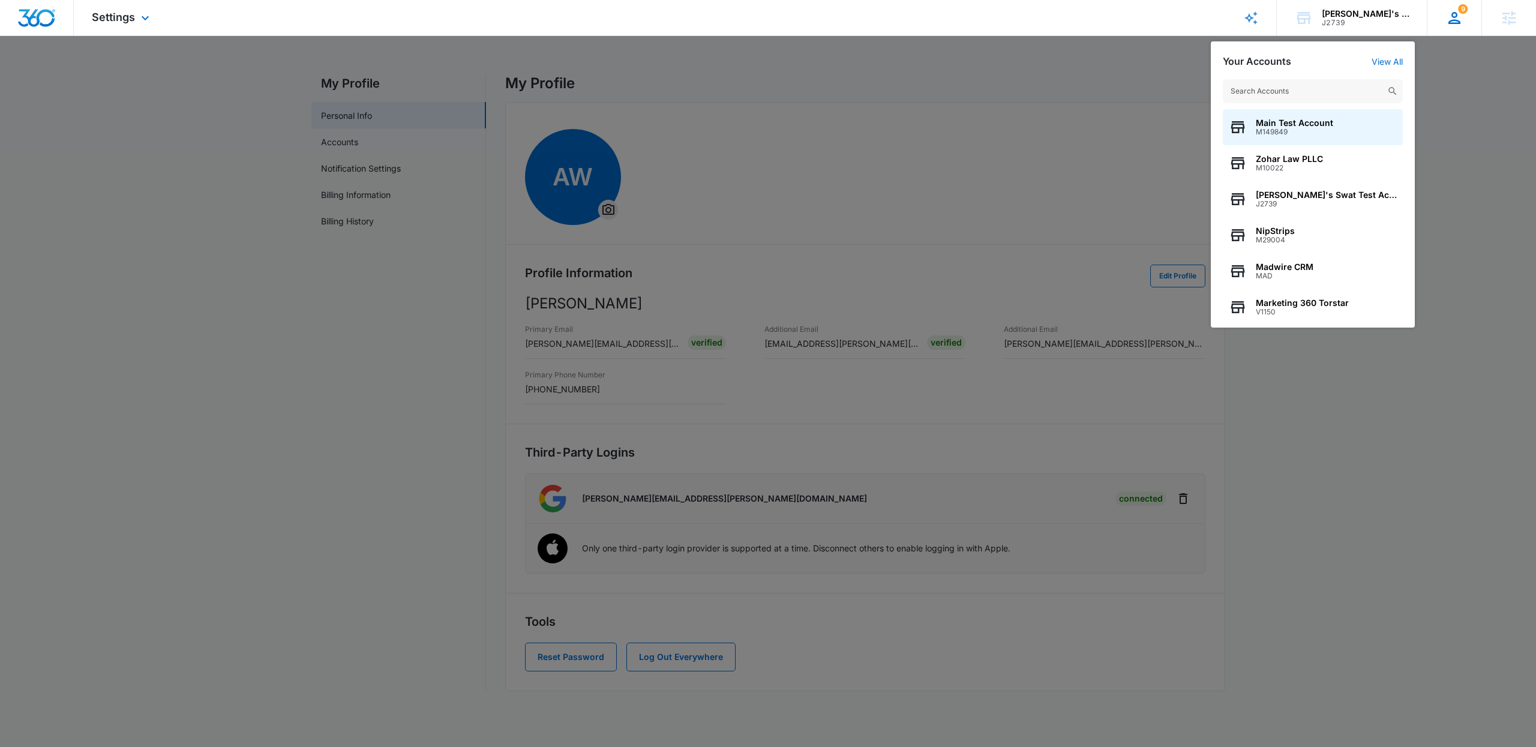
drag, startPoint x: 1447, startPoint y: 19, endPoint x: 1442, endPoint y: 28, distance: 10.2
click at [1447, 19] on icon at bounding box center [1454, 18] width 18 height 18
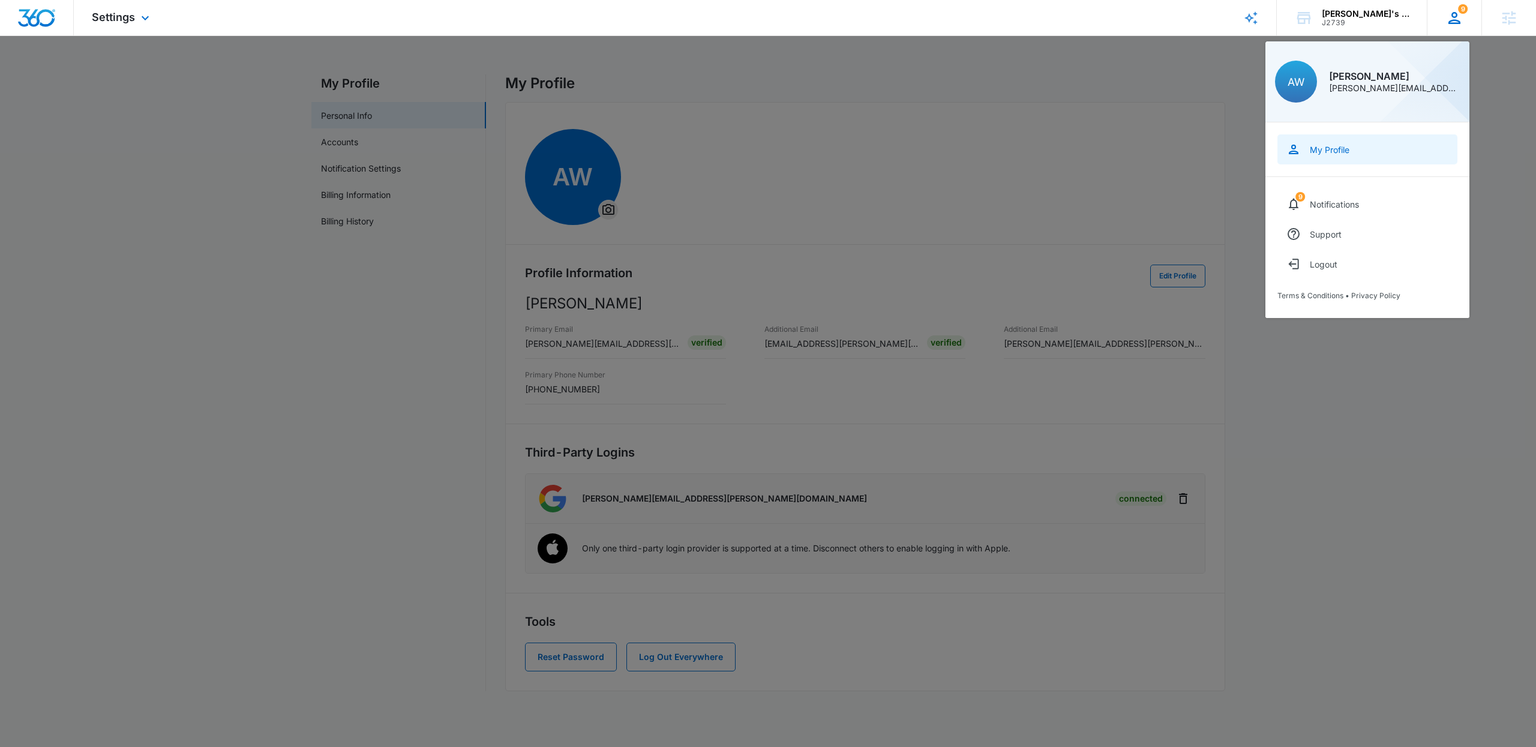
click at [1341, 149] on div "My Profile" at bounding box center [1329, 150] width 40 height 10
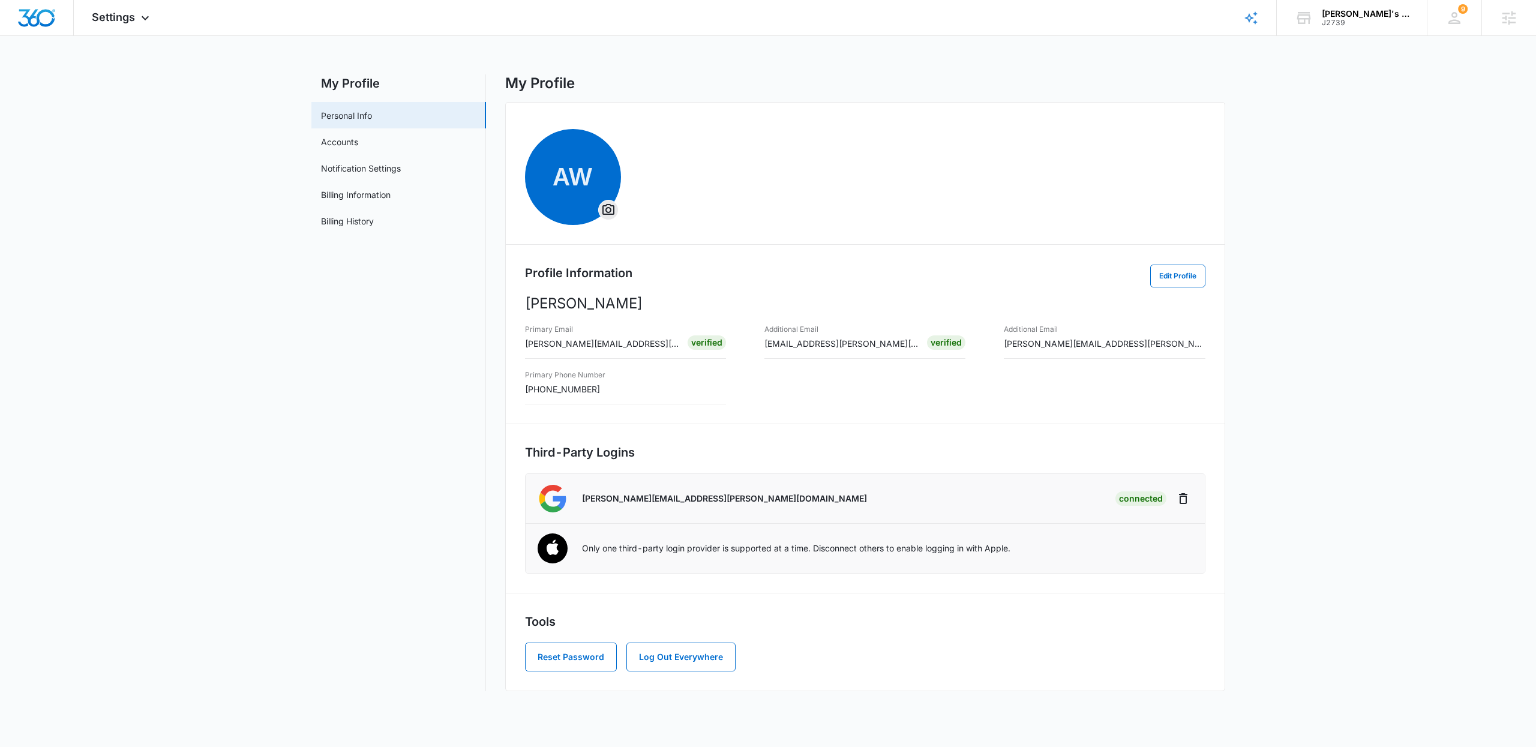
click at [1270, 581] on main "My Profile Personal Info Accounts Notification Settings Billing Information Bil…" at bounding box center [768, 389] width 1536 height 631
click at [670, 467] on div "AW Profile Information Edit Profile Andrew Wilczek Primary Email andy.wilczek@m…" at bounding box center [865, 396] width 720 height 589
click at [1446, 23] on div "9" at bounding box center [1454, 18] width 18 height 18
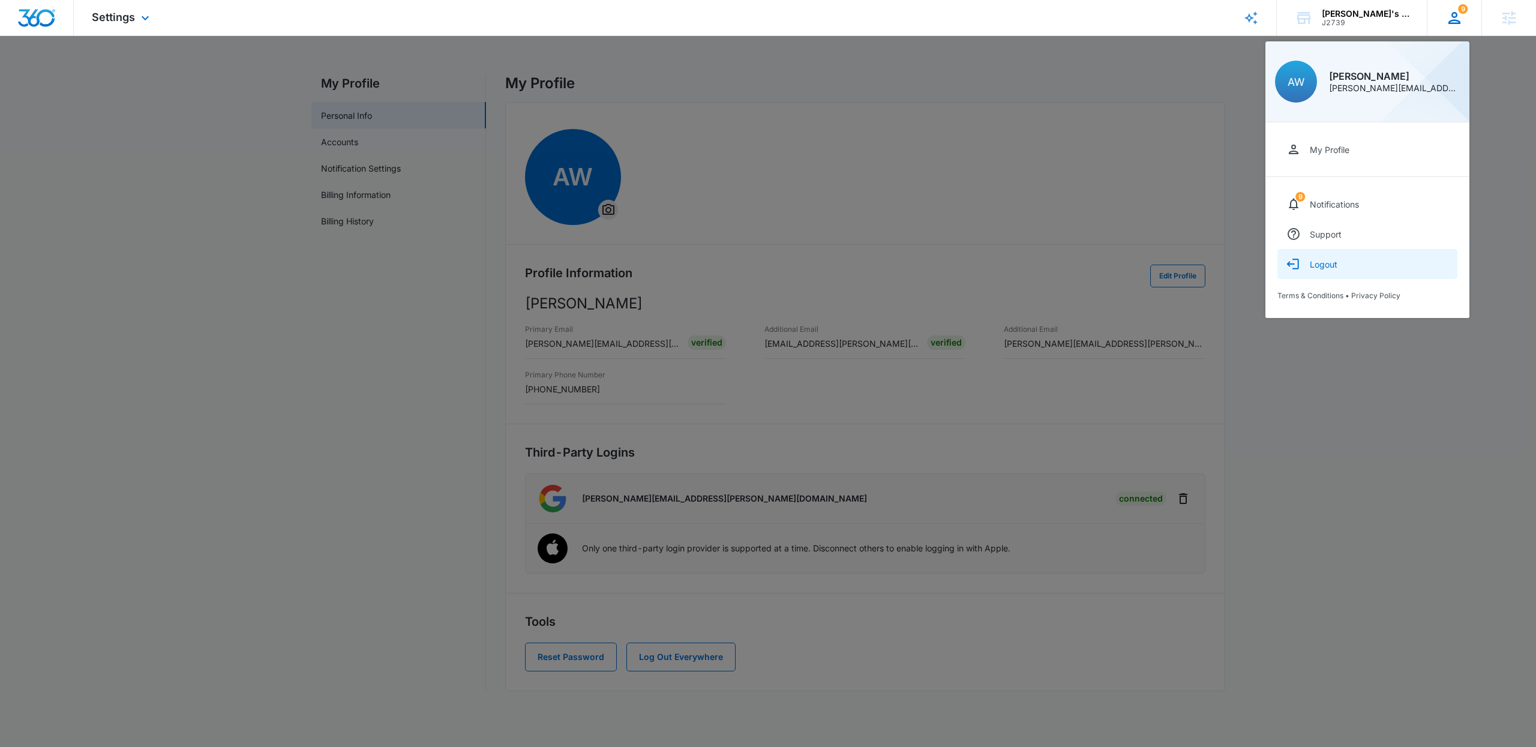
click at [1331, 270] on button "Logout" at bounding box center [1367, 264] width 180 height 30
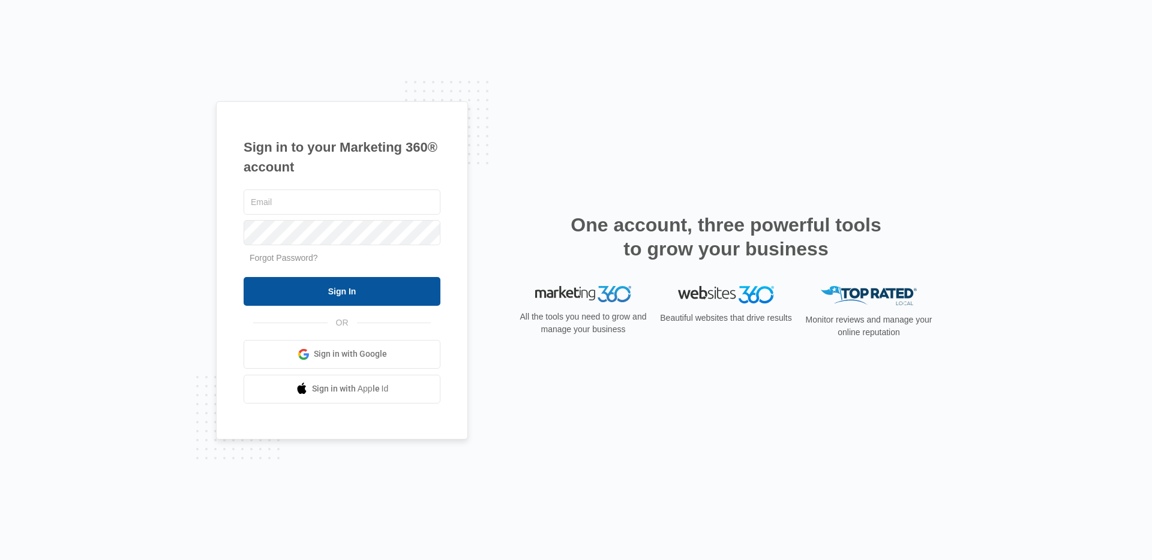
type input "[PERSON_NAME][EMAIL_ADDRESS][PERSON_NAME][DOMAIN_NAME]"
click at [346, 299] on input "Sign In" at bounding box center [342, 291] width 197 height 29
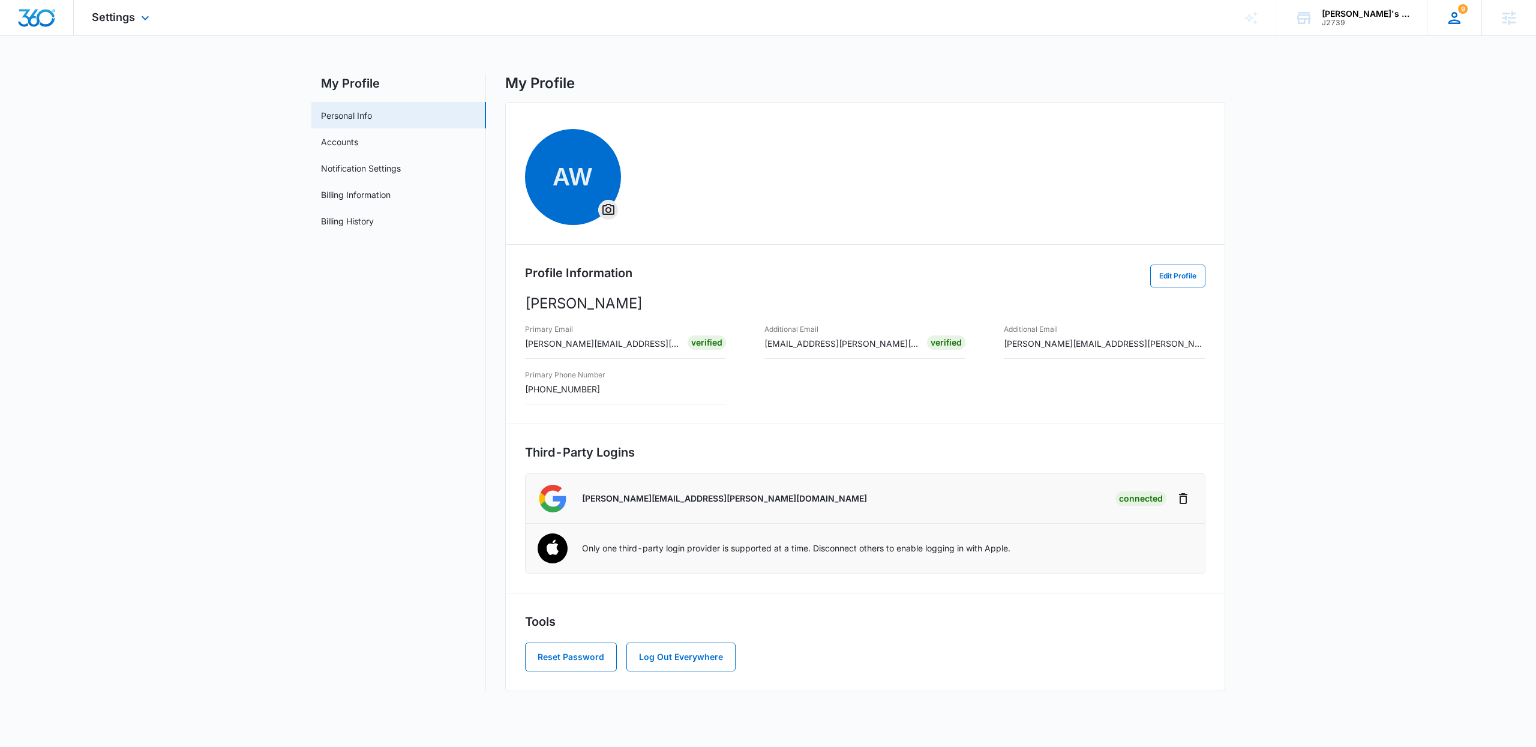
click at [1449, 19] on icon at bounding box center [1454, 18] width 18 height 18
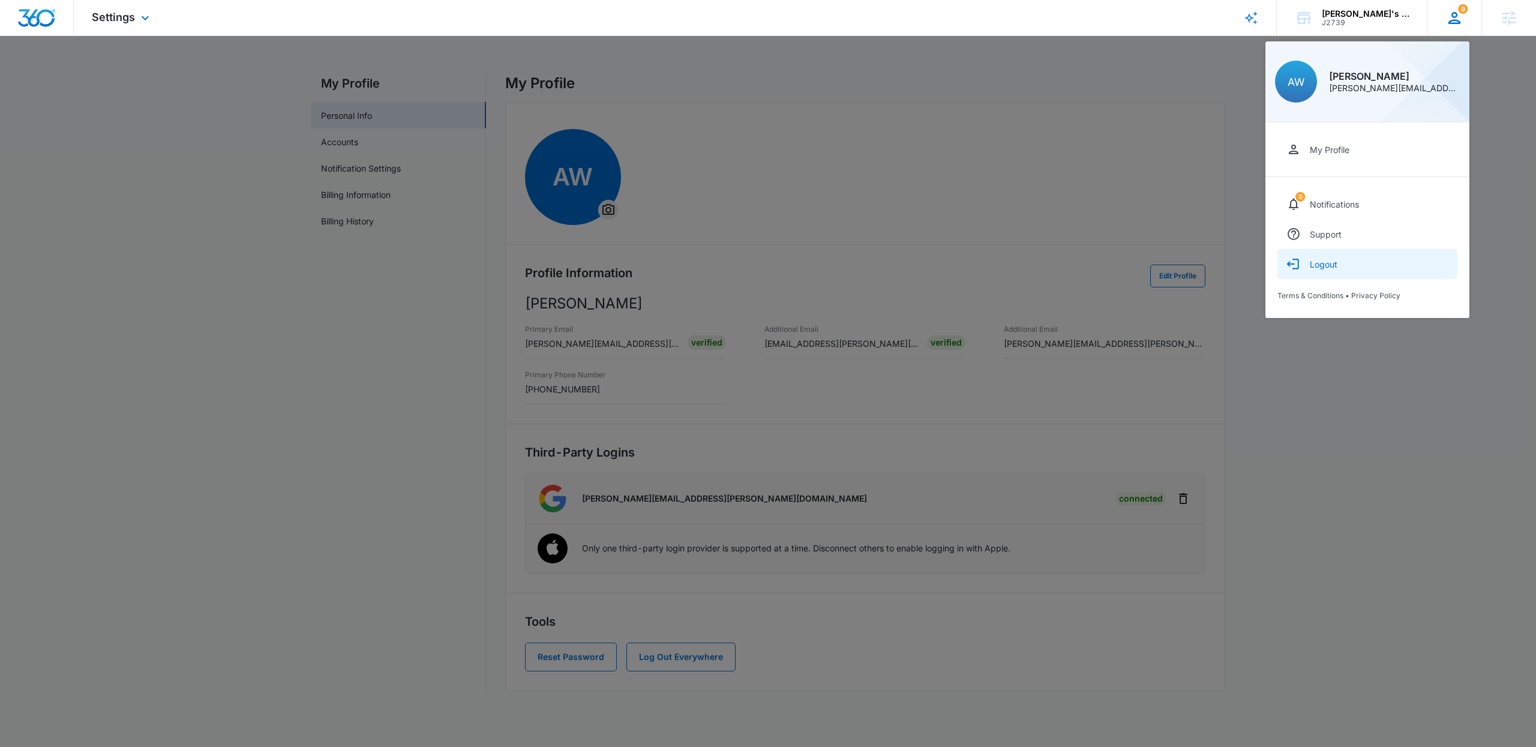
click at [1327, 264] on div "Logout" at bounding box center [1323, 264] width 28 height 10
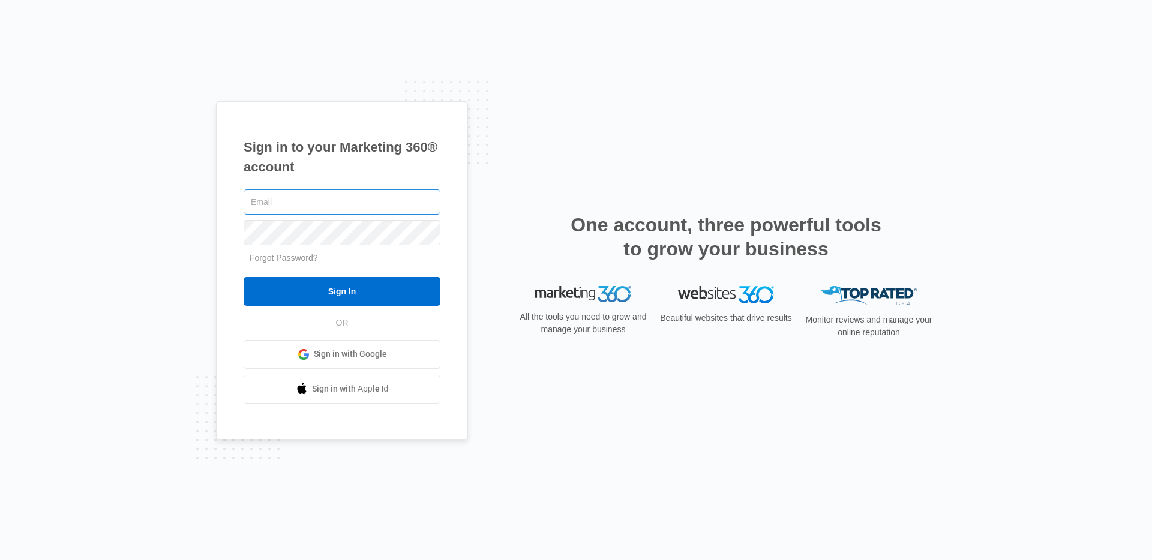
type input "[PERSON_NAME][EMAIL_ADDRESS][PERSON_NAME][DOMAIN_NAME]"
click at [364, 205] on input "[PERSON_NAME][EMAIL_ADDRESS][PERSON_NAME][DOMAIN_NAME]" at bounding box center [342, 202] width 197 height 25
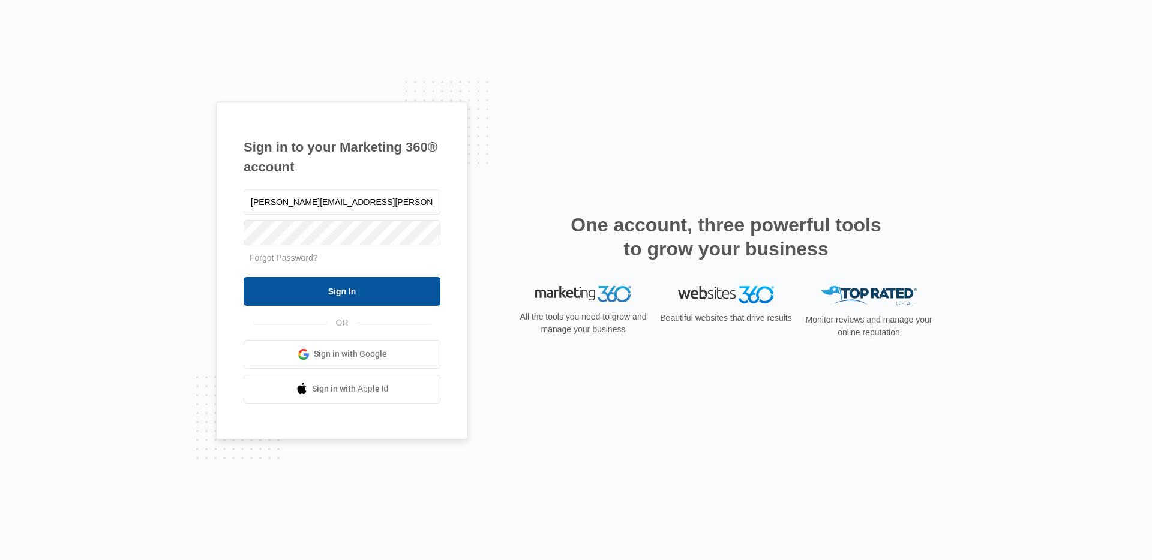
click at [357, 295] on input "Sign In" at bounding box center [342, 291] width 197 height 29
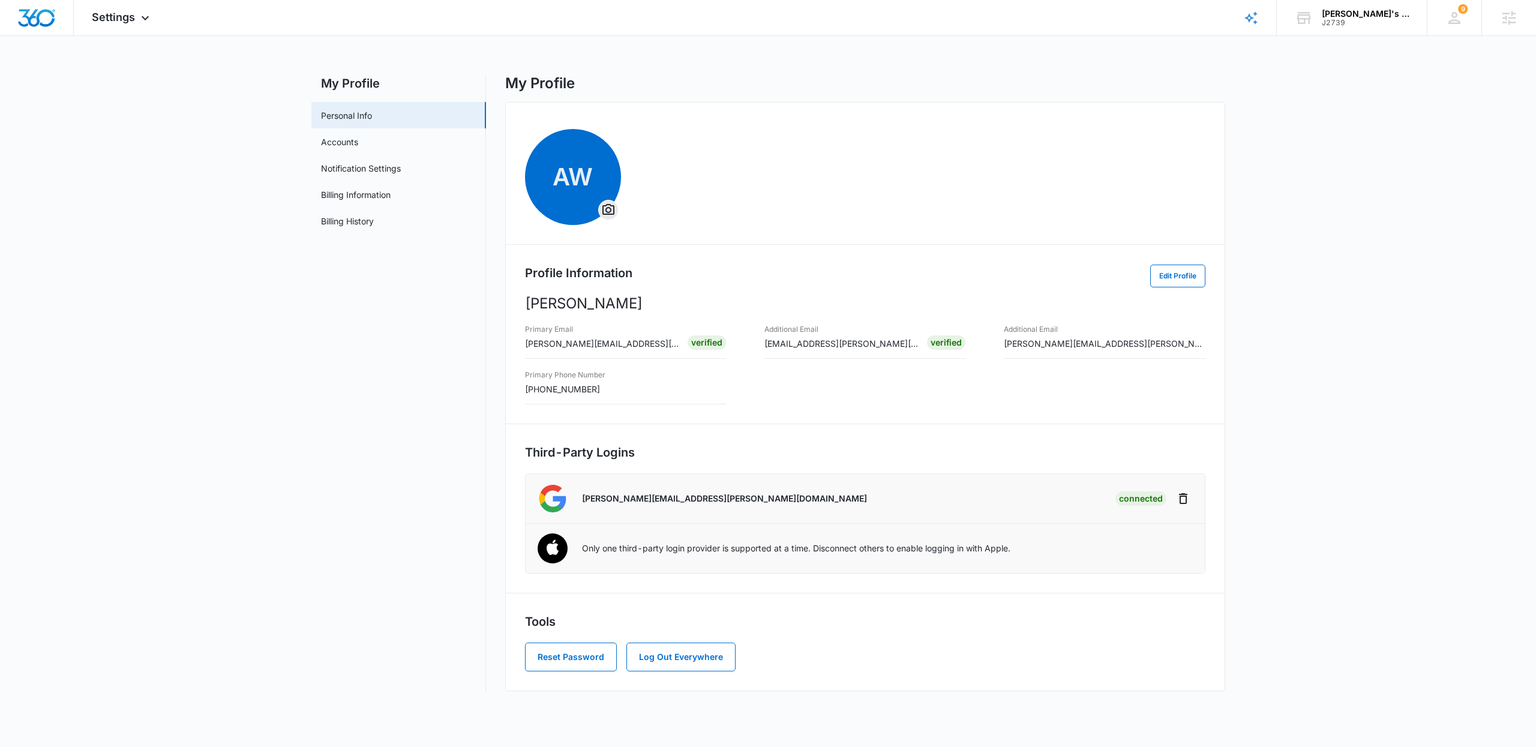
click at [1249, 453] on main "My Profile Personal Info Accounts Notification Settings Billing Information Bil…" at bounding box center [768, 389] width 1536 height 631
click at [1343, 13] on div "Andy's Swat Test Account" at bounding box center [1365, 14] width 88 height 10
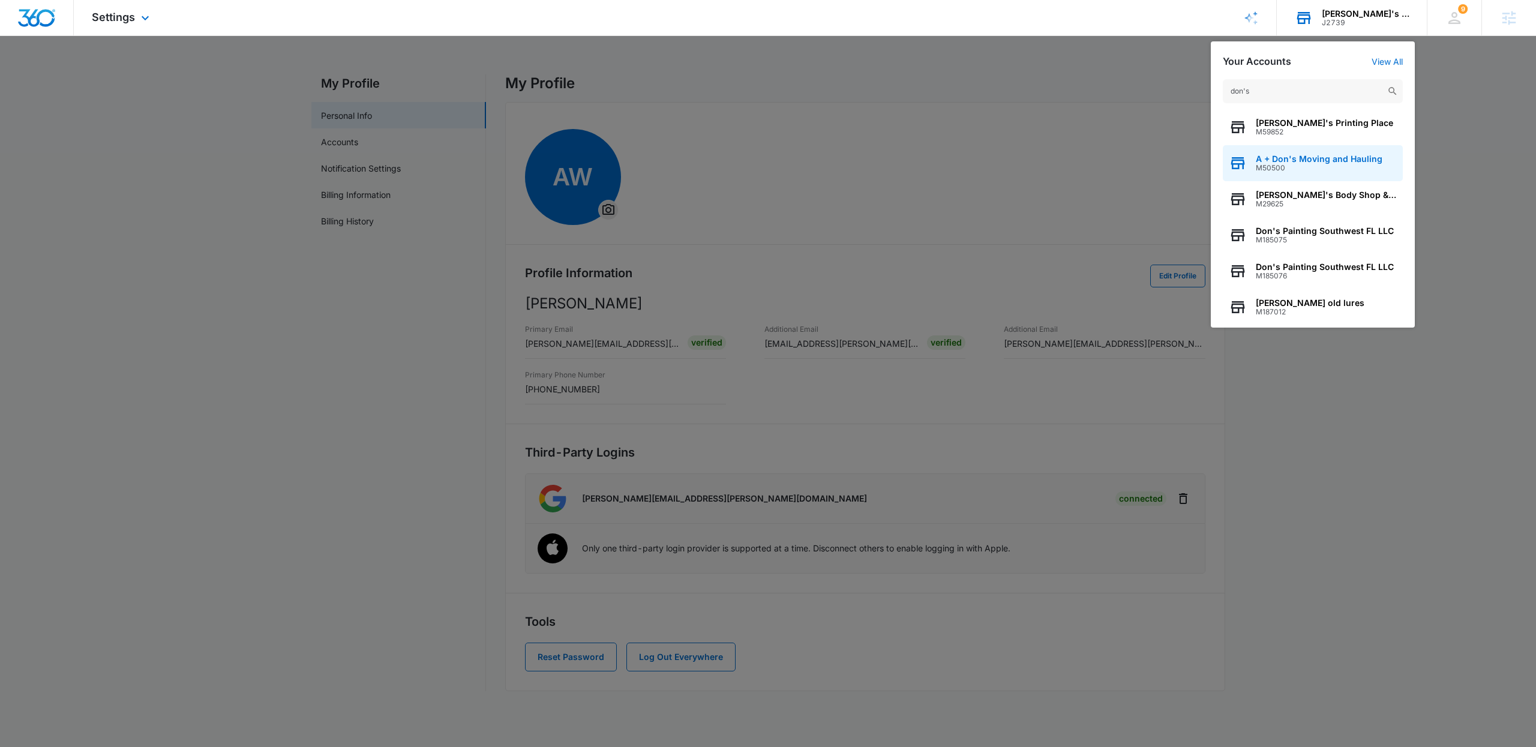
type input "don's"
click at [1300, 164] on span "M50500" at bounding box center [1318, 168] width 127 height 8
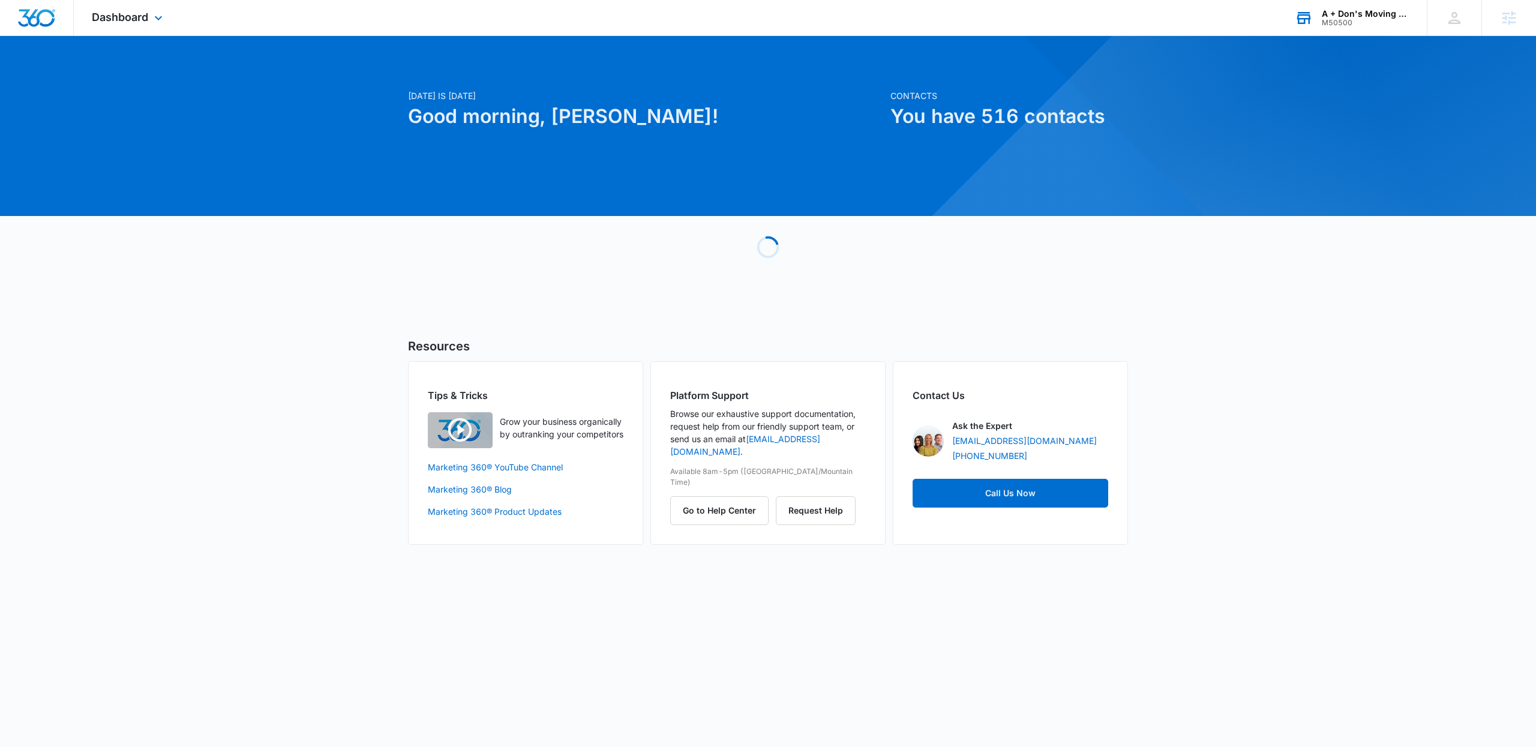
click at [1374, 20] on div "M50500" at bounding box center [1365, 23] width 88 height 8
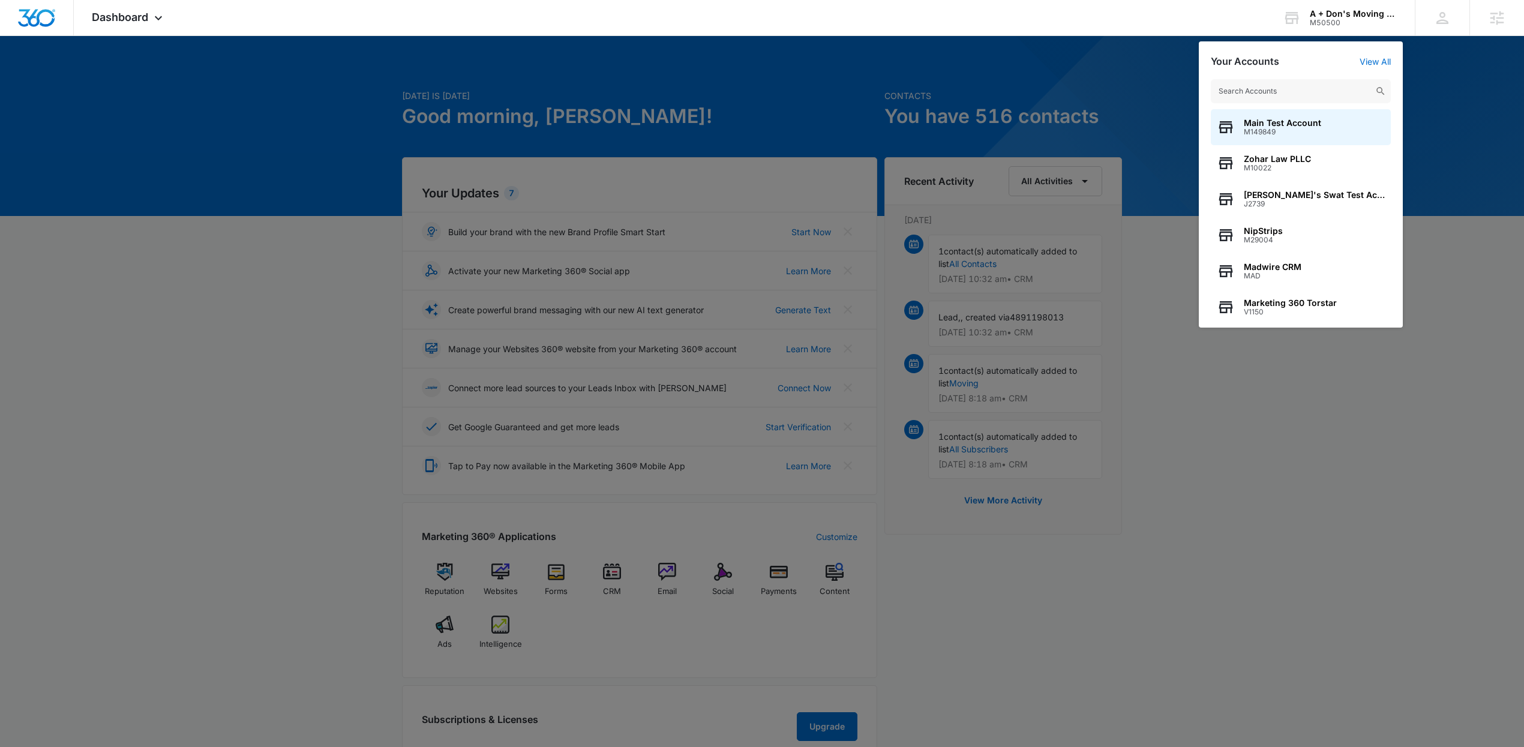
click at [432, 124] on div at bounding box center [762, 373] width 1524 height 747
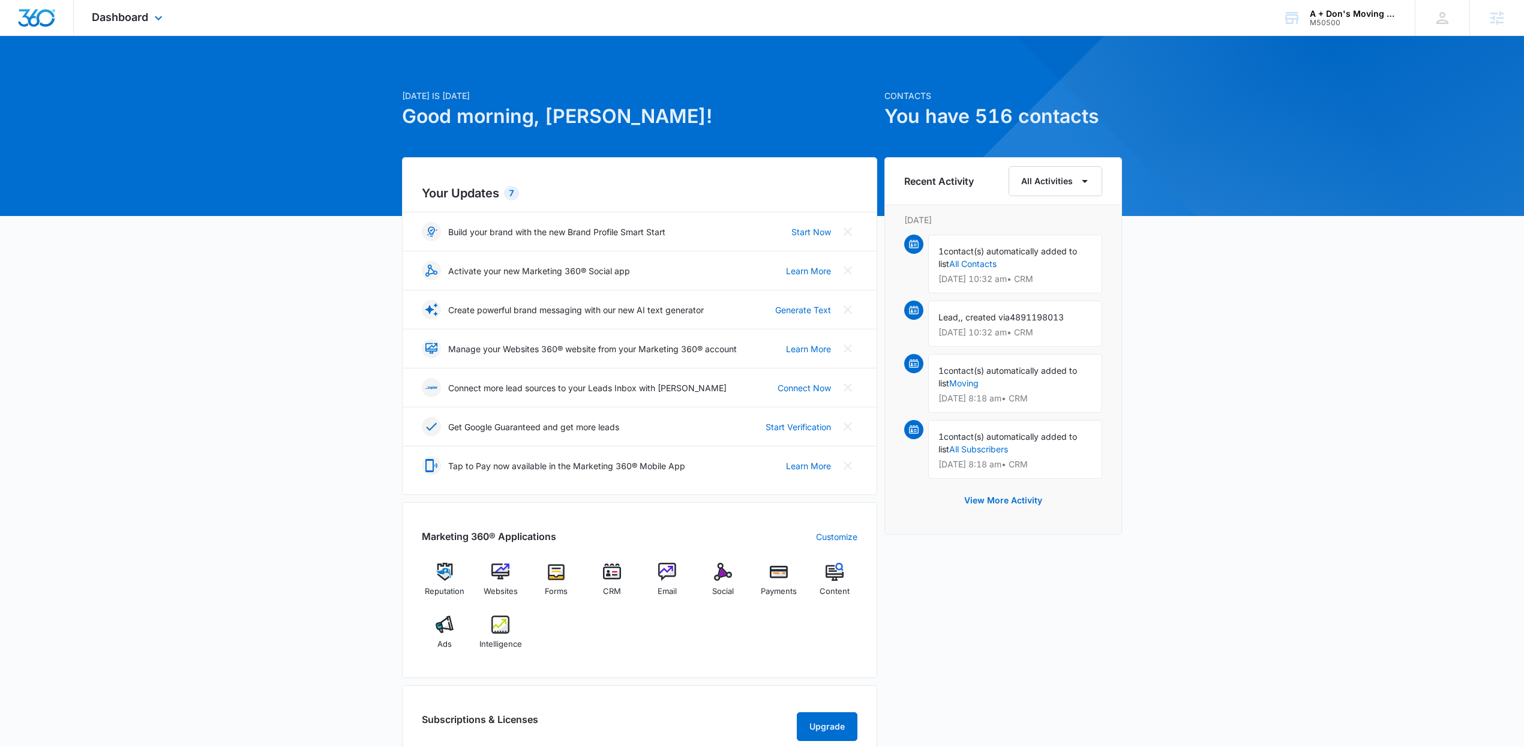
click at [152, 31] on div "Dashboard Apps Reputation Websites Forms CRM Email Social Payments Content Ads …" at bounding box center [129, 17] width 110 height 35
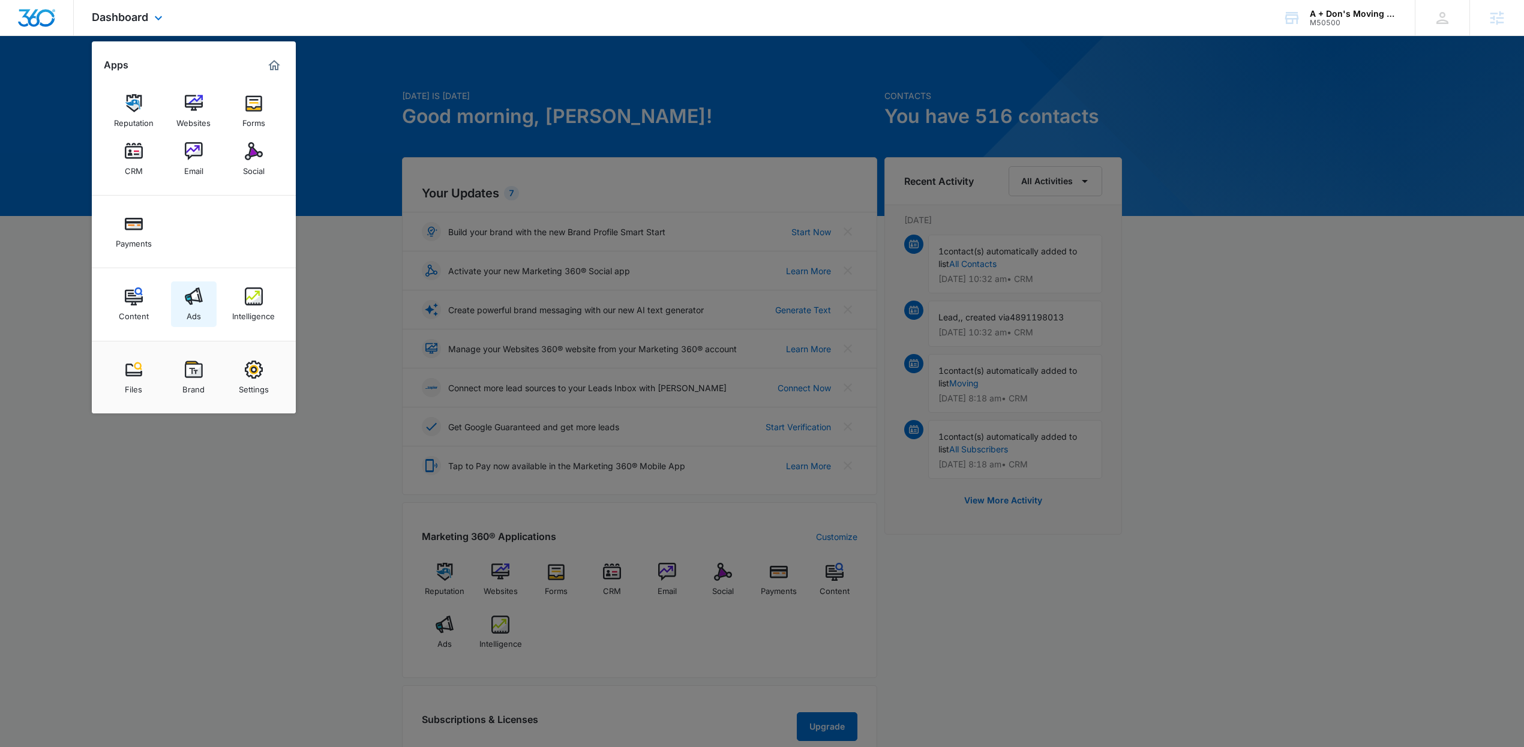
click at [215, 294] on link "Ads" at bounding box center [194, 304] width 46 height 46
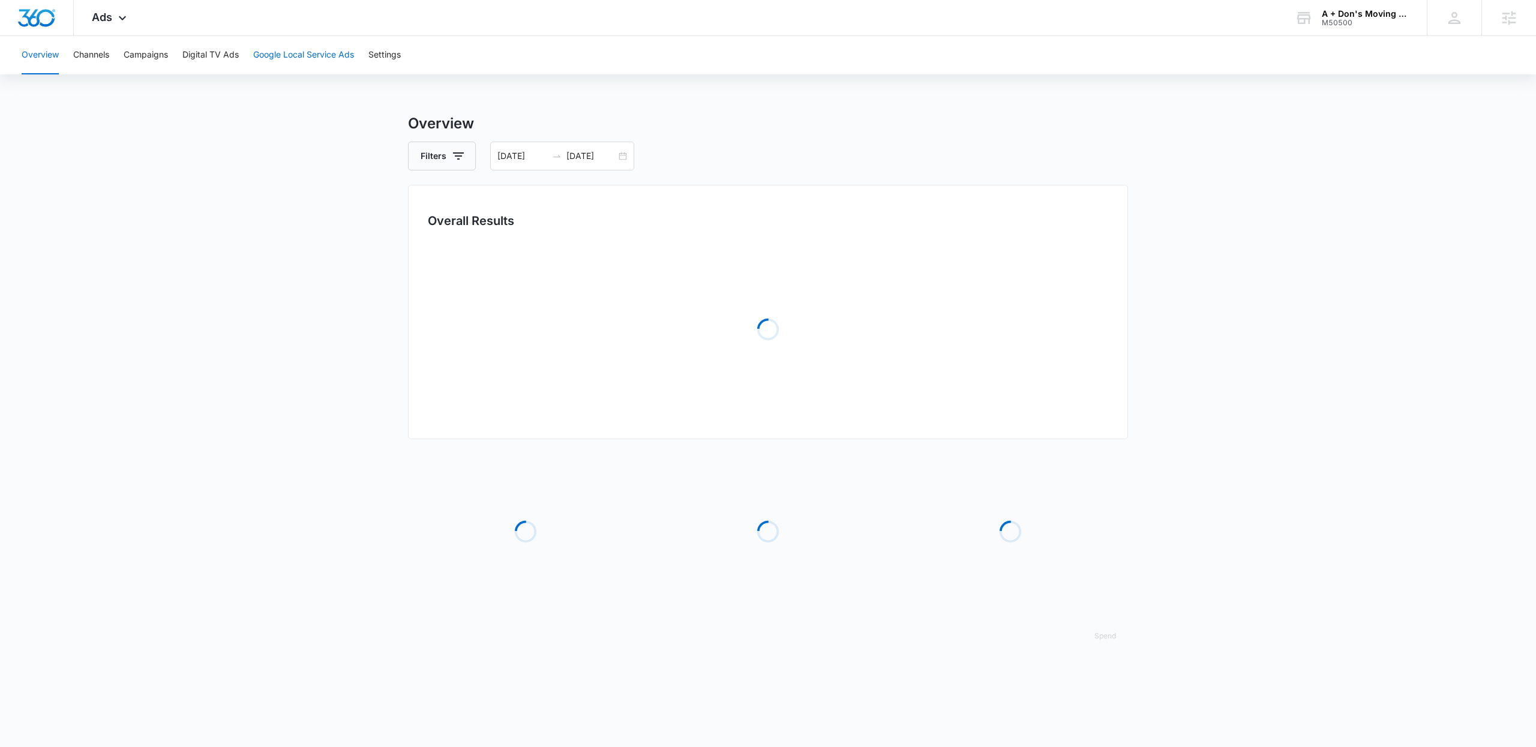
click at [292, 55] on button "Google Local Service Ads" at bounding box center [303, 55] width 101 height 38
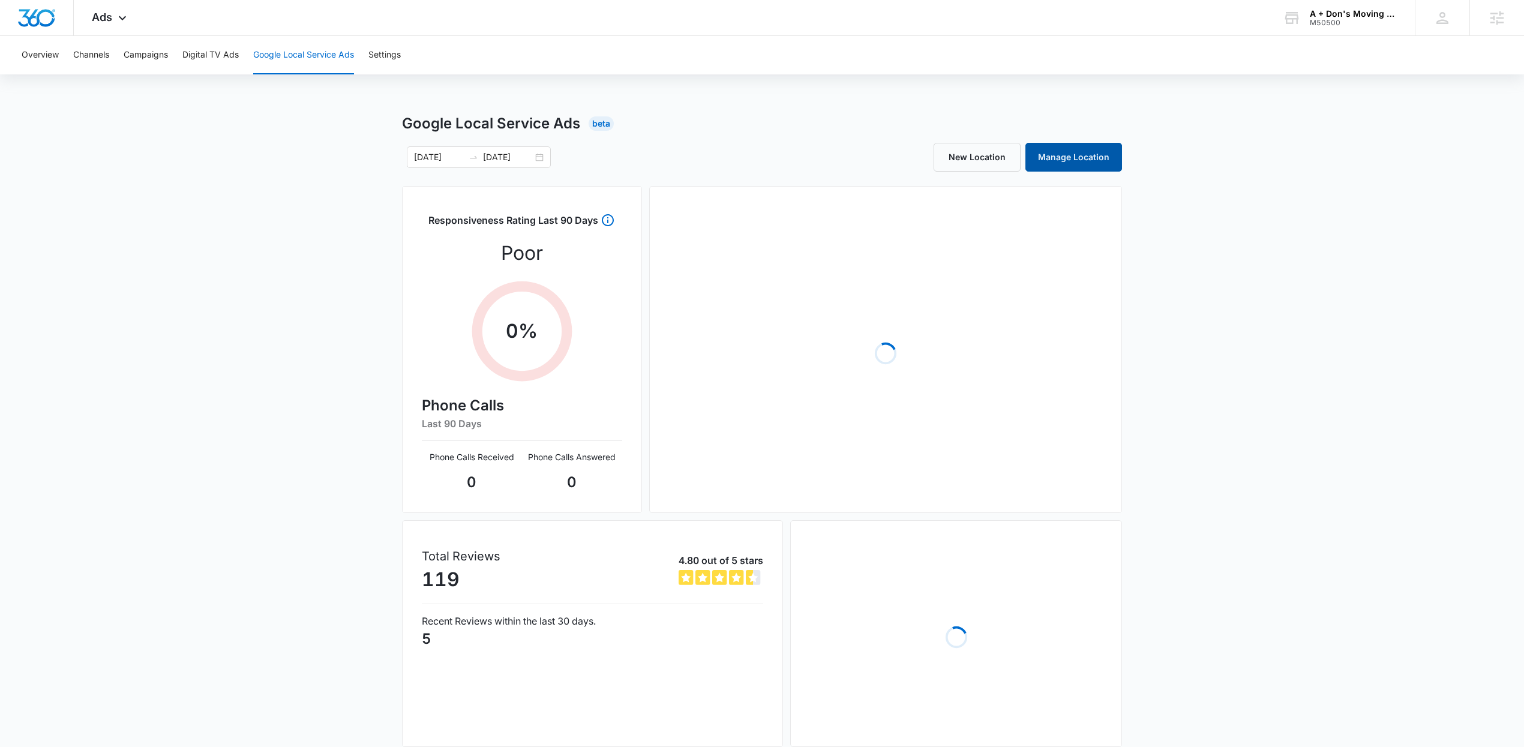
click at [1123, 163] on div "Google Local Service Ads Beta 07/14/2025 08/13/2025 New Location Manage Locatio…" at bounding box center [762, 451] width 1524 height 677
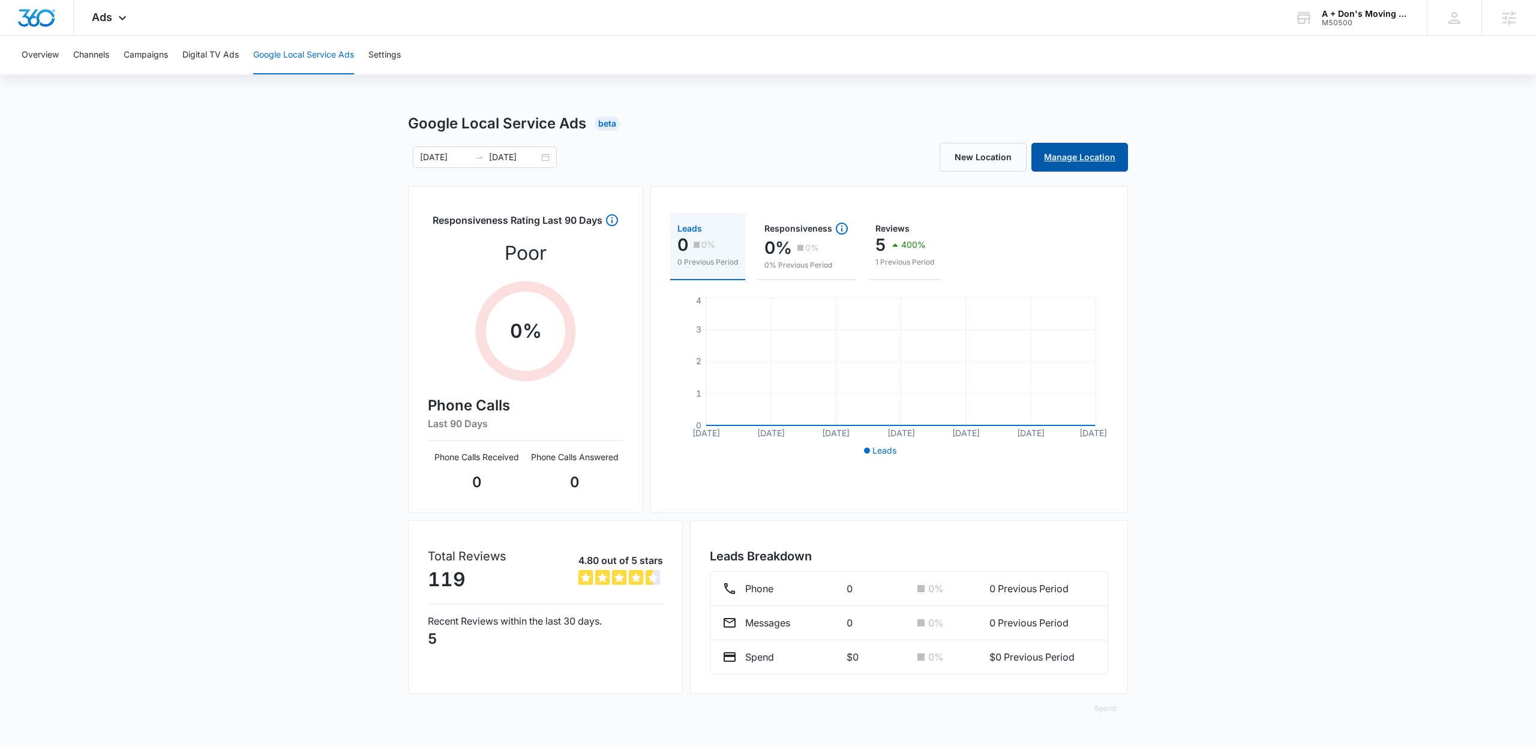
click at [1088, 155] on link "Manage Location" at bounding box center [1079, 157] width 97 height 29
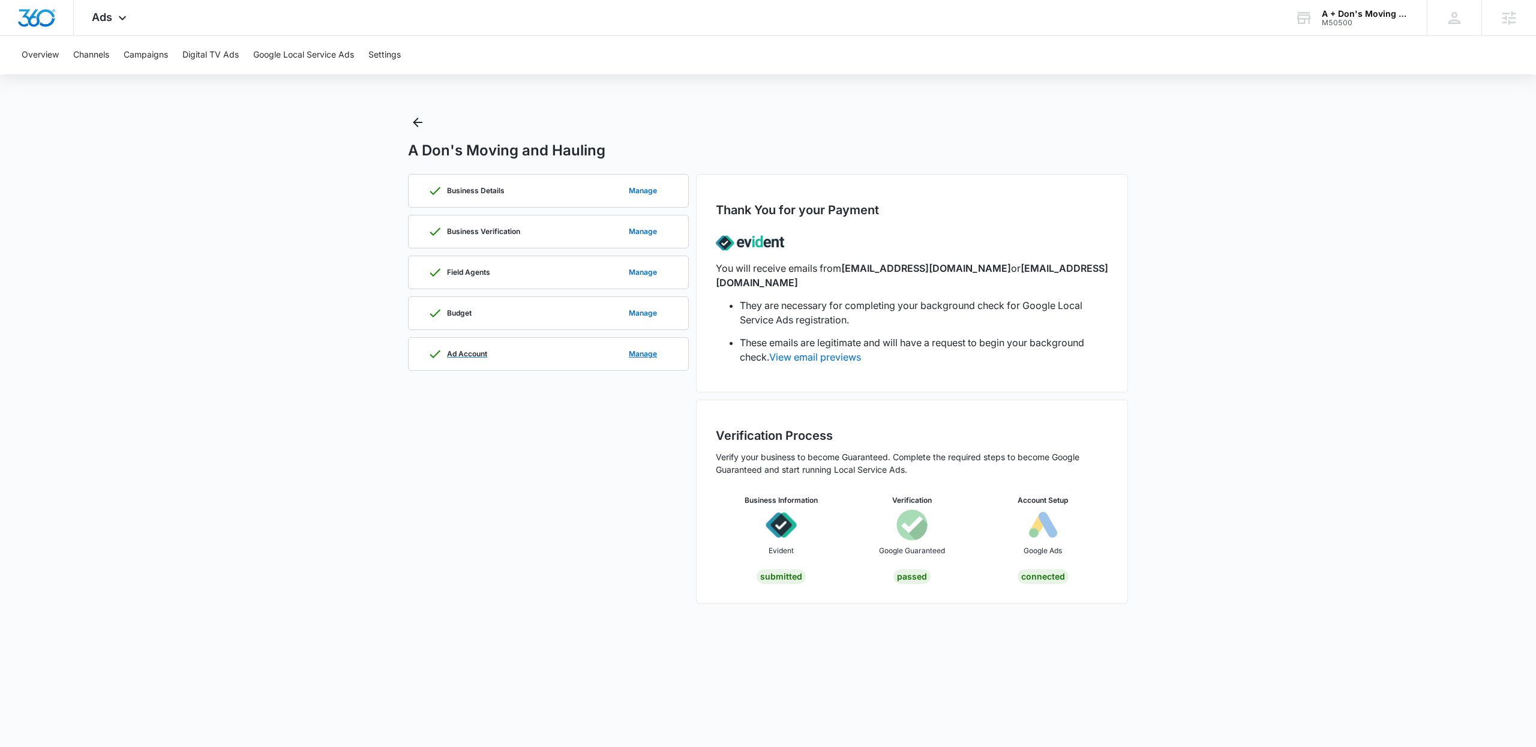
click at [553, 364] on div "Ad Account Manage" at bounding box center [548, 354] width 241 height 32
